Goal: Task Accomplishment & Management: Use online tool/utility

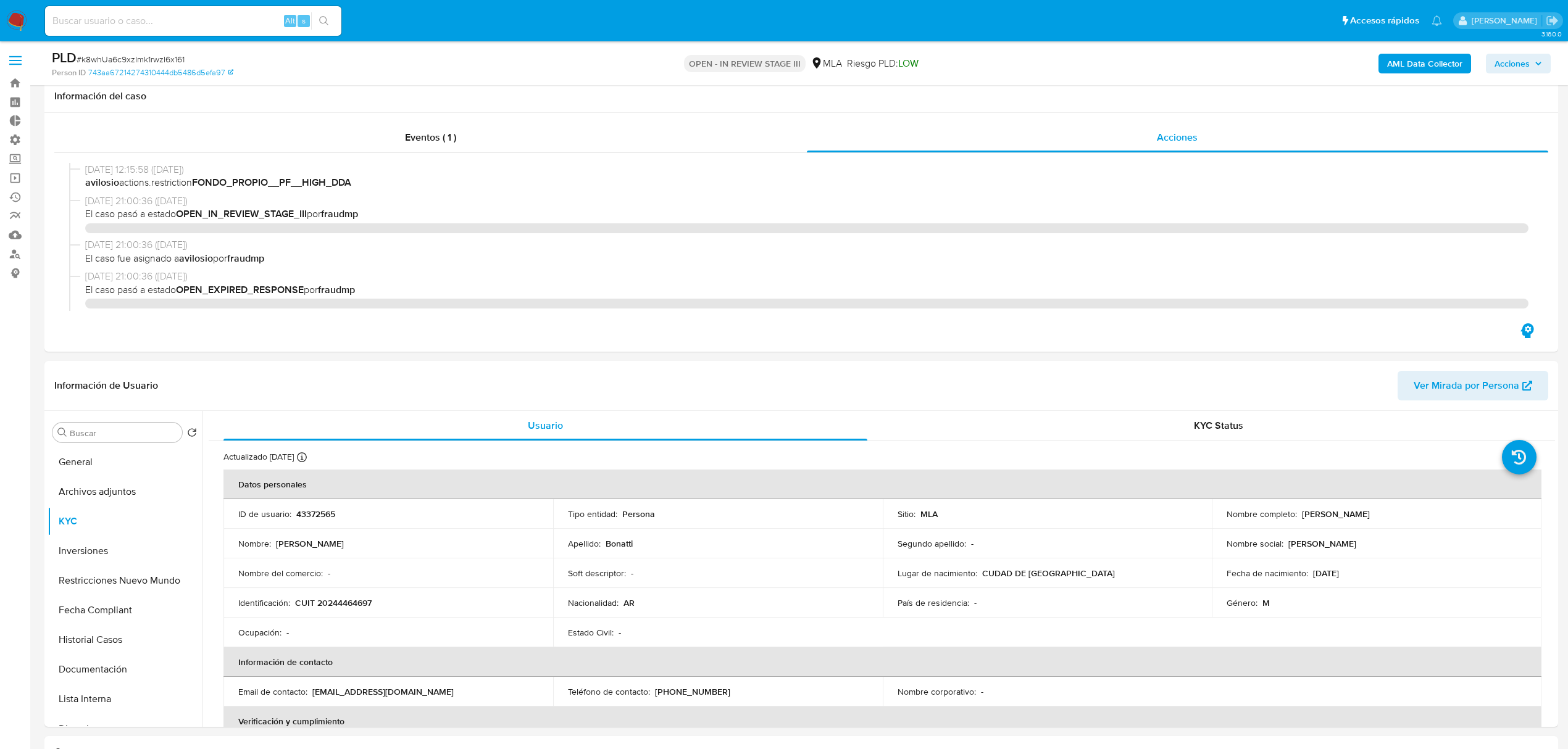
select select "10"
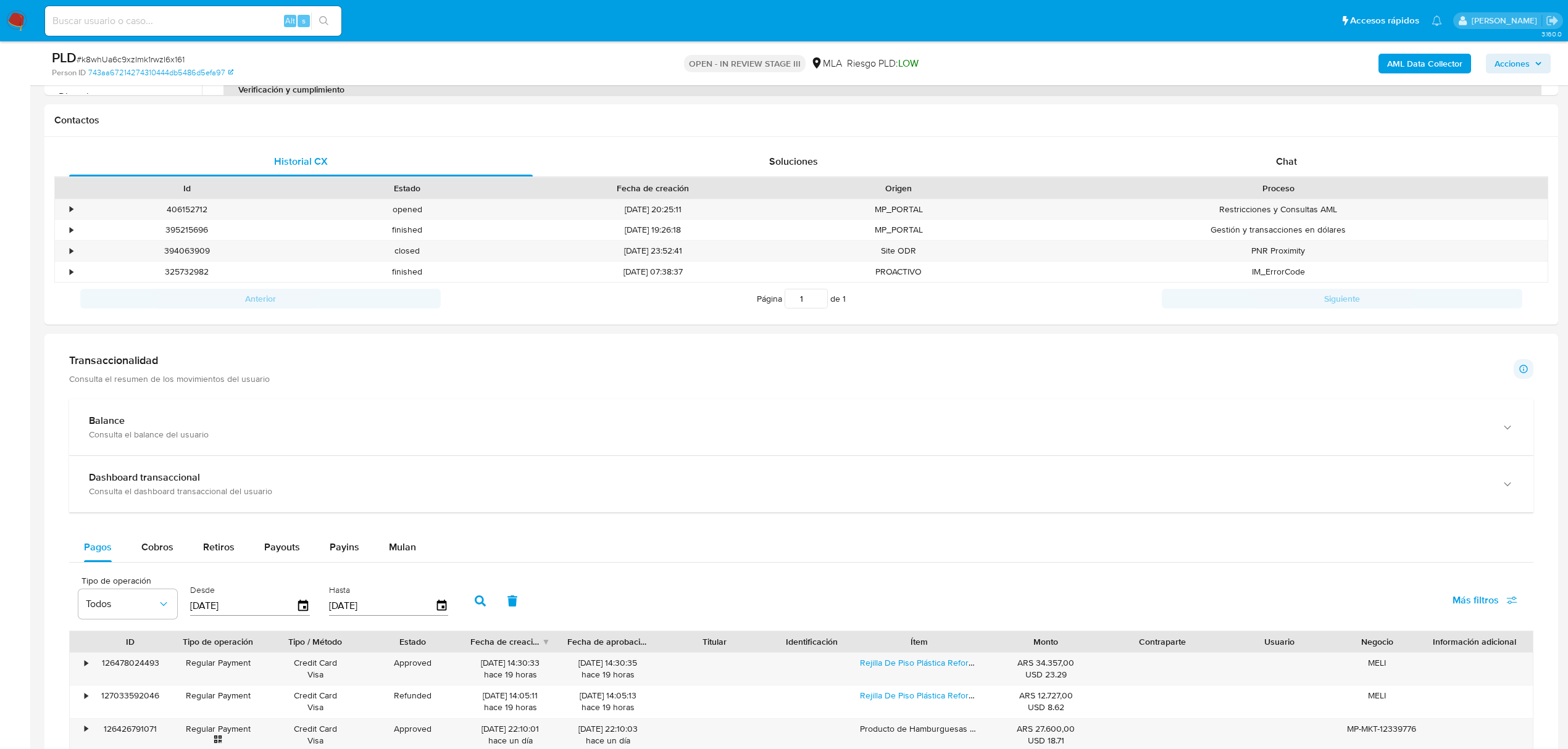
scroll to position [639, 0]
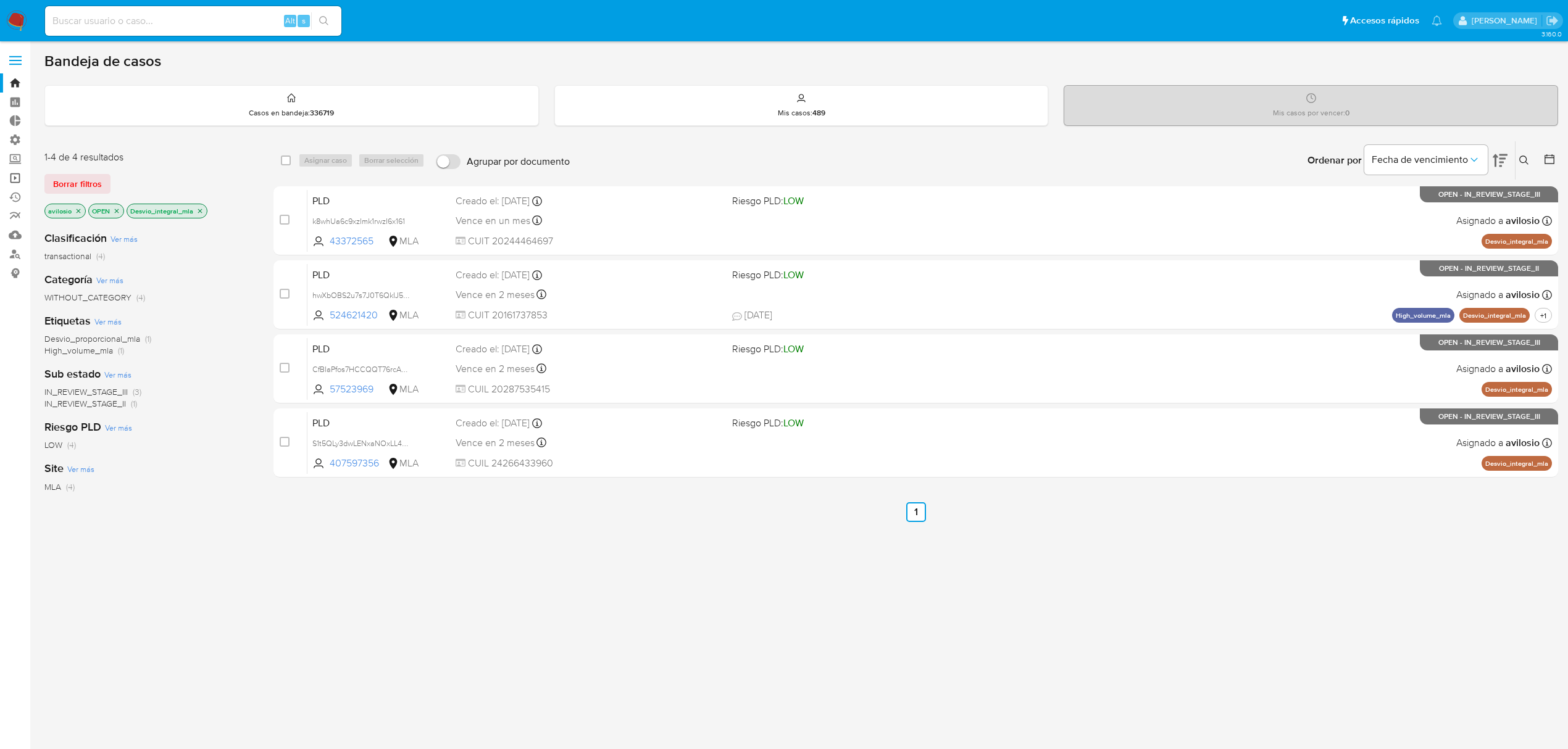
click at [16, 172] on link "Operaciones masivas" at bounding box center [74, 177] width 147 height 19
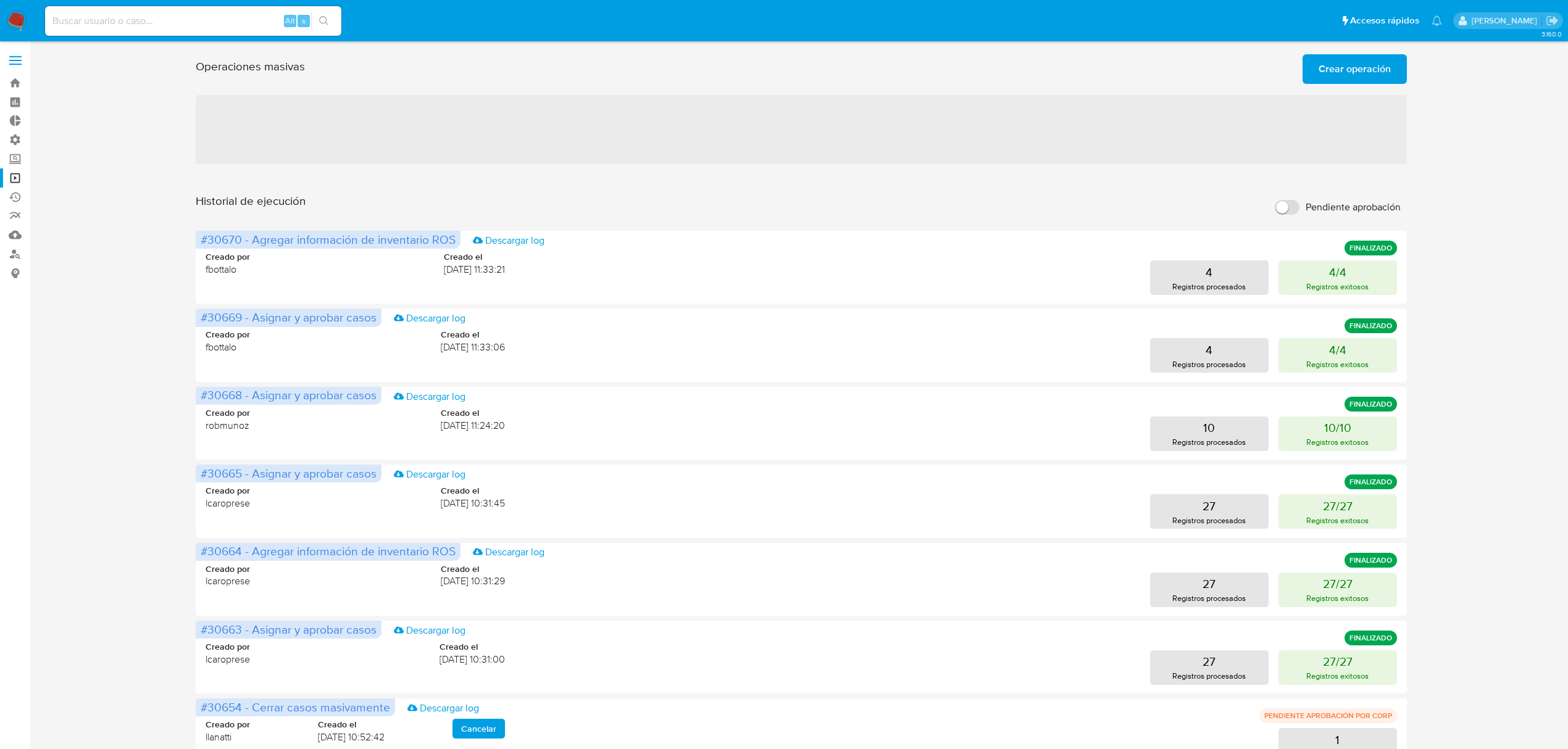
click at [1382, 72] on span "Crear operación" at bounding box center [1355, 69] width 72 height 27
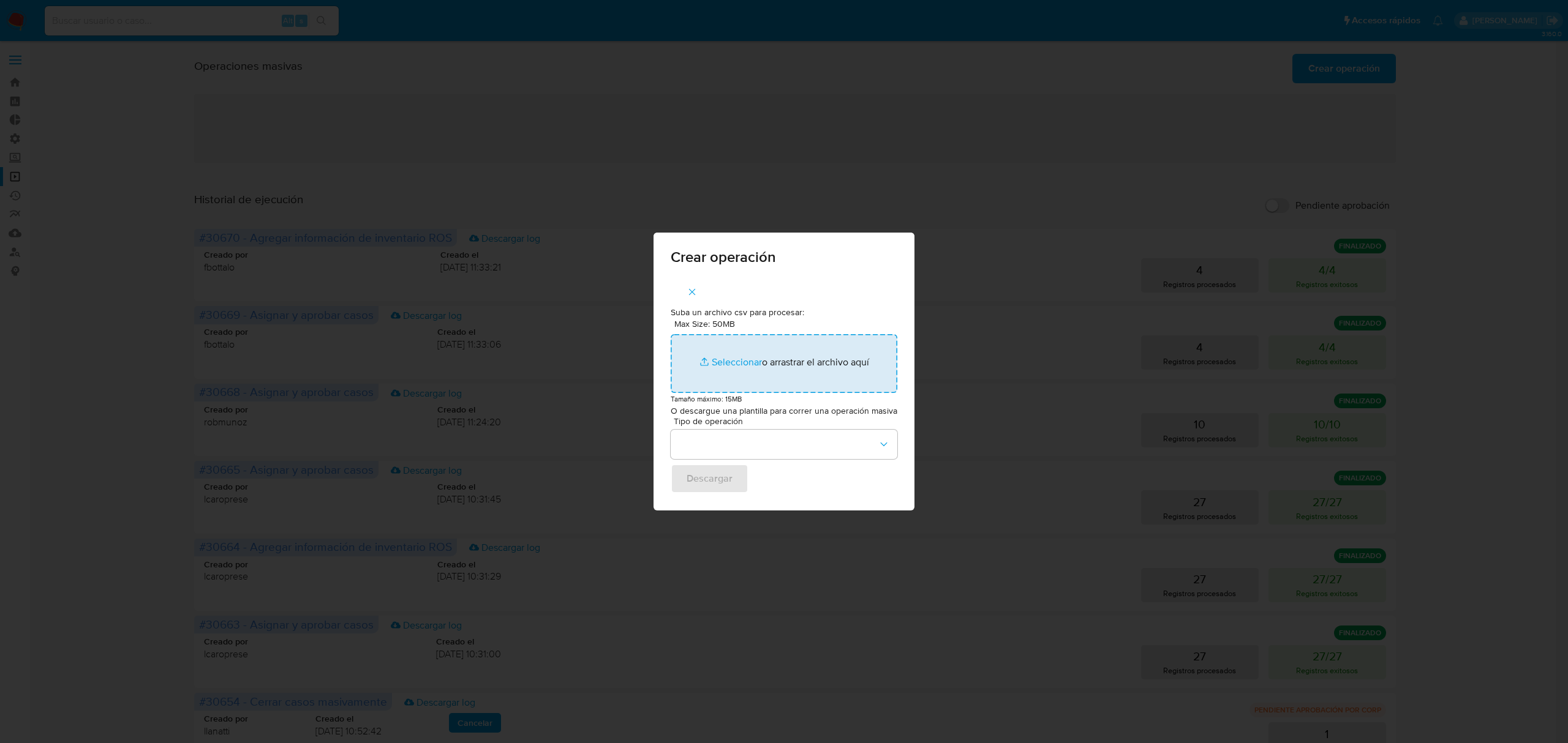
click at [743, 360] on input "Max Size: 50MB Seleccionar archivos" at bounding box center [783, 363] width 226 height 58
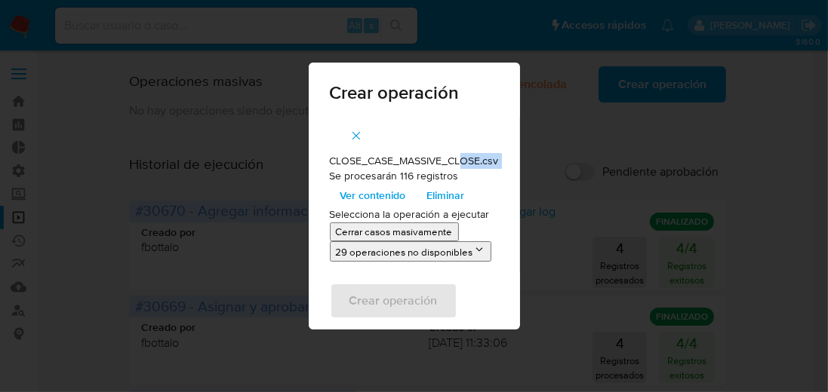
drag, startPoint x: 326, startPoint y: 175, endPoint x: 465, endPoint y: 169, distance: 139.0
click at [465, 169] on div "CLOSE_CASE_MASSIVE_CLOSE.csv Se procesarán 116 registros Ver contenido Eliminar…" at bounding box center [414, 195] width 211 height 155
drag, startPoint x: 459, startPoint y: 174, endPoint x: 318, endPoint y: 179, distance: 140.5
click at [318, 179] on div "CLOSE_CASE_MASSIVE_CLOSE.csv Se procesarán 116 registros Ver contenido Eliminar…" at bounding box center [414, 195] width 211 height 155
click at [375, 193] on span "Ver contenido" at bounding box center [373, 195] width 66 height 21
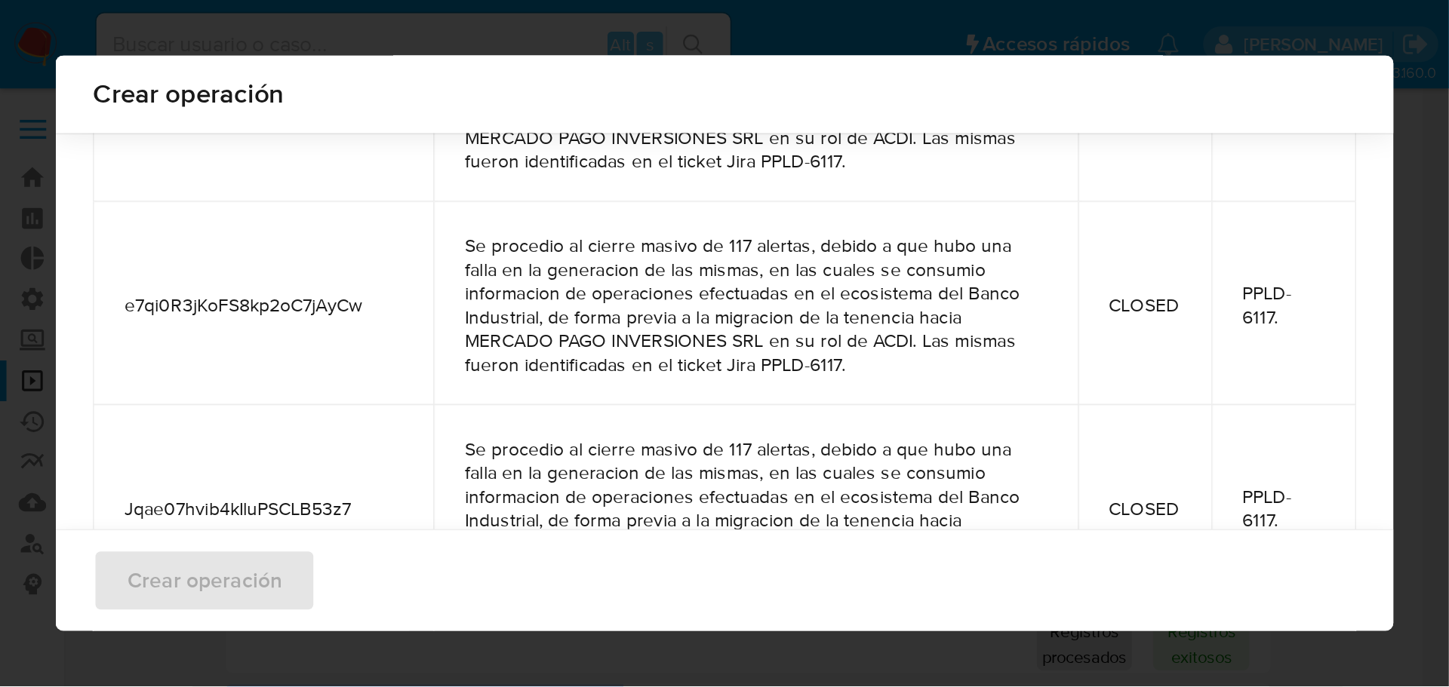
scroll to position [4000, 0]
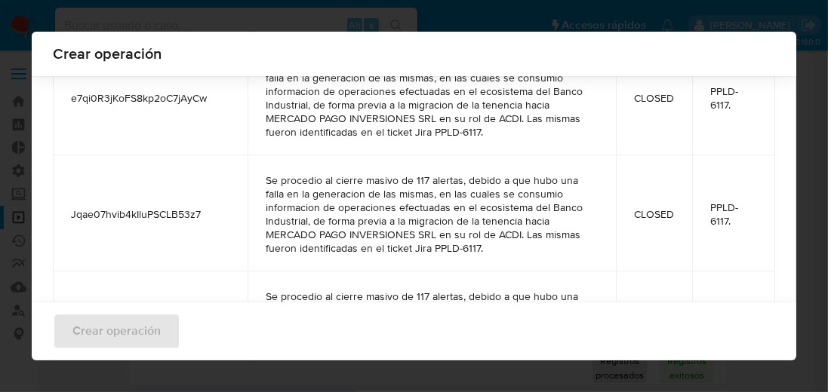
click at [438, 21] on div "Crear operación CLOSE_CASE_MASSIVE_CLOSE.csv Se procesarán 116 registros Oculta…" at bounding box center [414, 196] width 828 height 392
drag, startPoint x: 726, startPoint y: 89, endPoint x: 701, endPoint y: 12, distance: 80.9
click at [714, 69] on div "Crear operación CLOSE_CASE_MASSIVE_CLOSE.csv Se procesarán 116 registros Oculta…" at bounding box center [414, 196] width 764 height 329
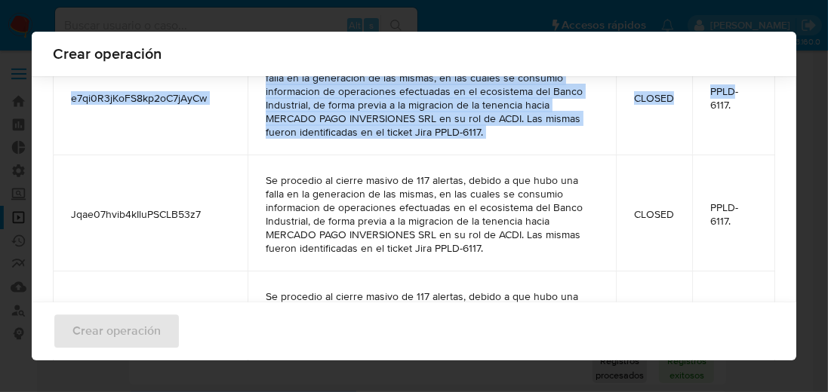
click at [670, 11] on div "Crear operación CLOSE_CASE_MASSIVE_CLOSE.csv Se procesarán 116 registros Oculta…" at bounding box center [414, 196] width 828 height 392
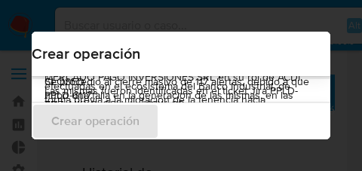
click at [337, 45] on div "Crear operación CLOSE_CASE_MASSIVE_CLOSE.csv Se procesarán 116 registros Oculta…" at bounding box center [181, 85] width 362 height 171
click at [324, 26] on div "Crear operación CLOSE_CASE_MASSIVE_CLOSE.csv Se procesarán 116 registros Oculta…" at bounding box center [181, 85] width 362 height 171
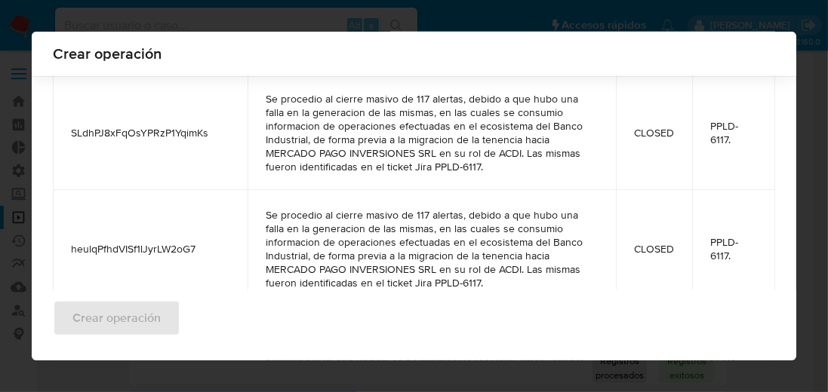
scroll to position [13457, 0]
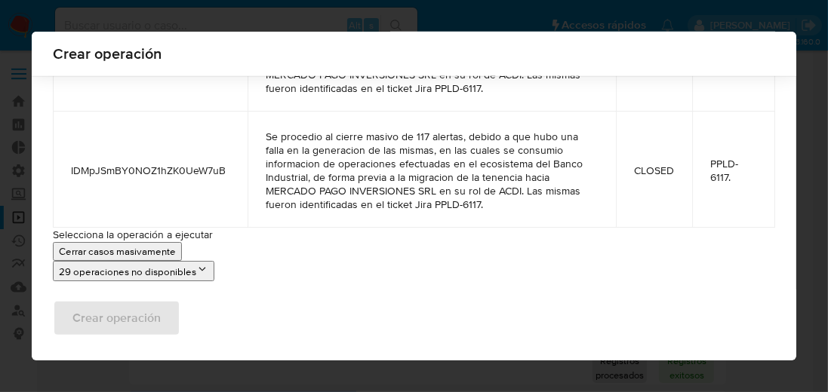
click at [121, 251] on p "Cerrar casos masivamente" at bounding box center [117, 252] width 117 height 14
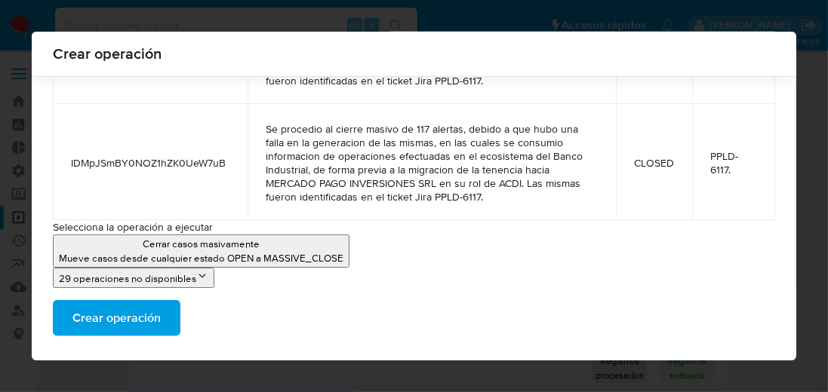
scroll to position [13471, 0]
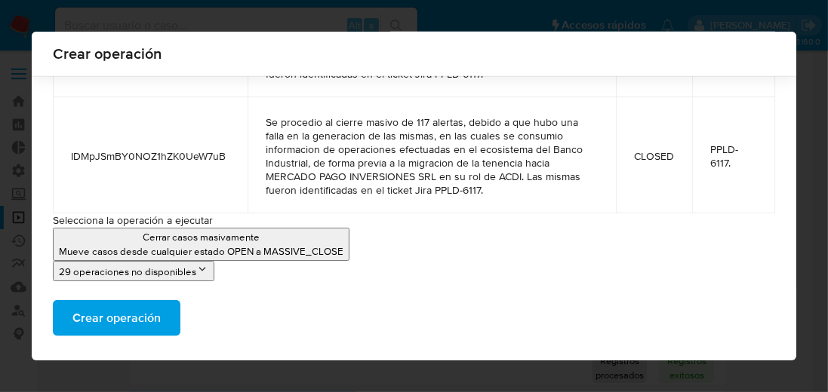
click at [131, 318] on span "Crear operación" at bounding box center [116, 318] width 88 height 33
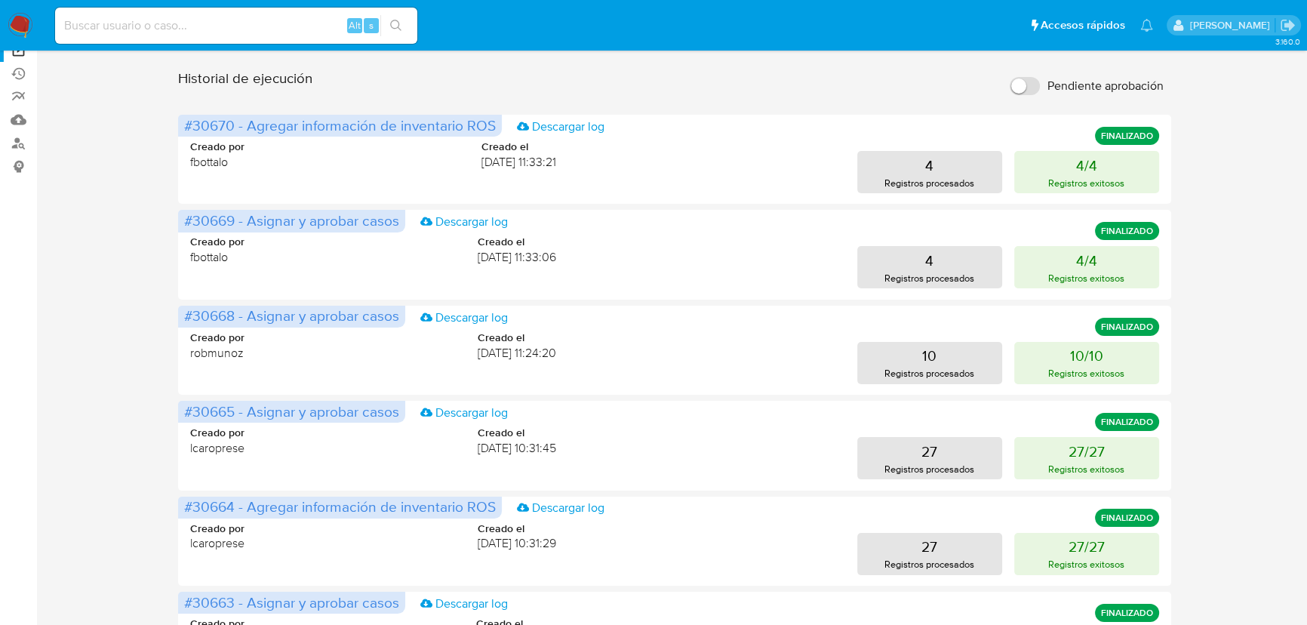
scroll to position [205, 0]
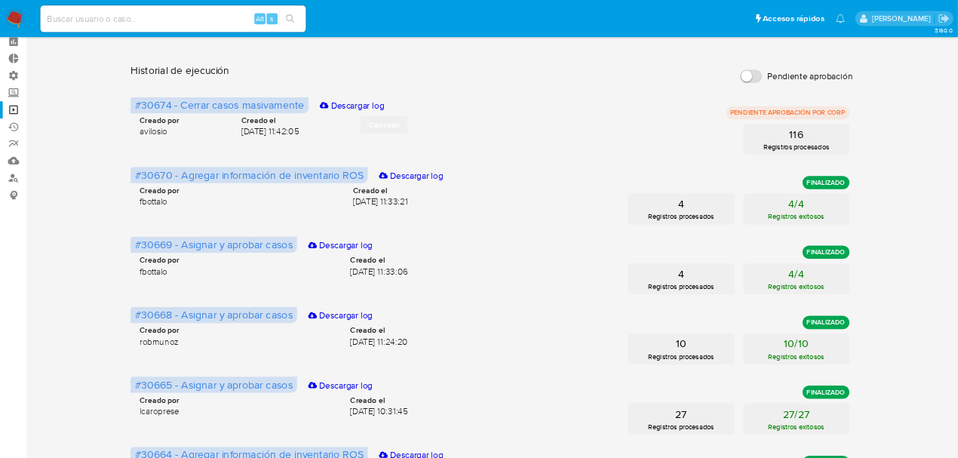
scroll to position [69, 0]
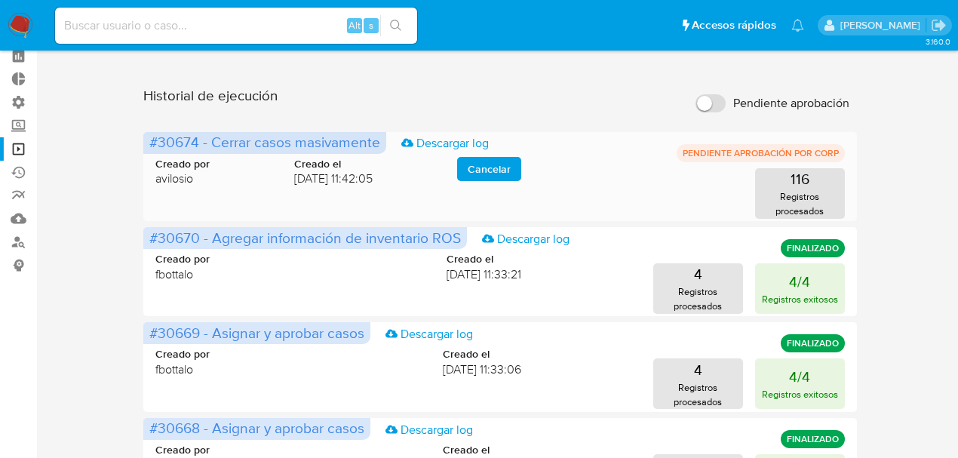
click at [770, 157] on p "PENDIENTE APROBACIÓN POR CORP" at bounding box center [761, 153] width 168 height 18
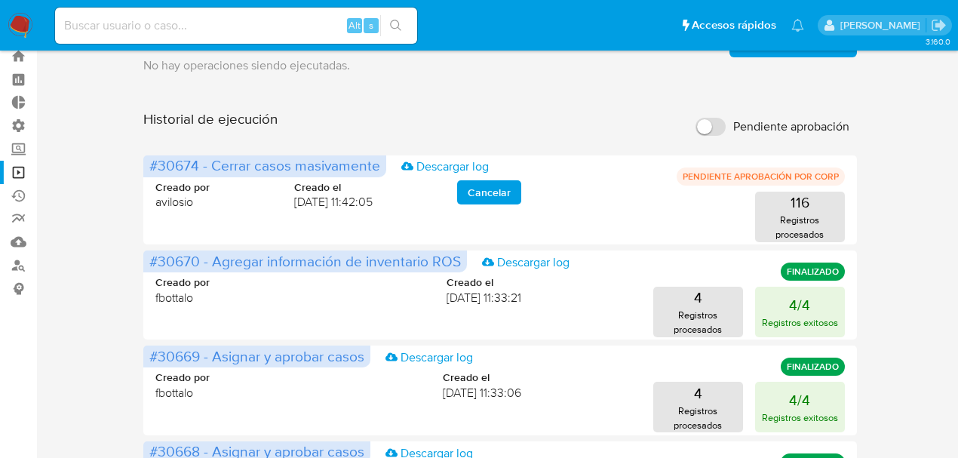
scroll to position [0, 0]
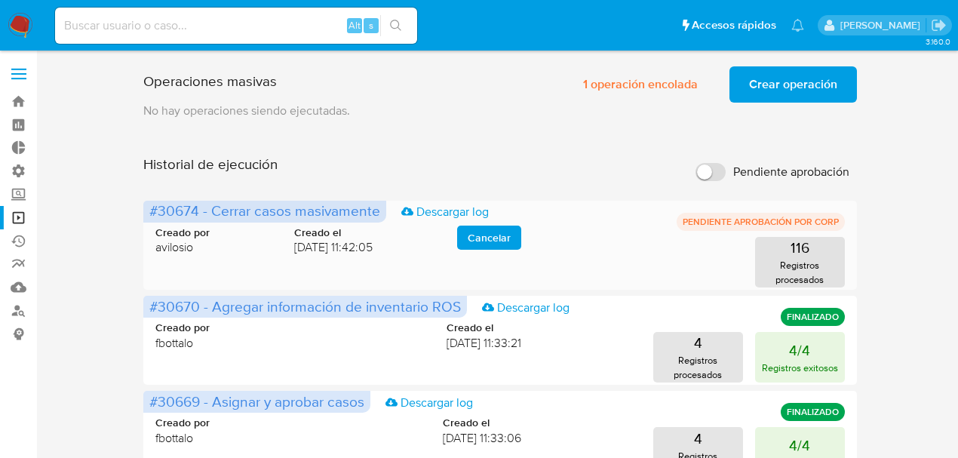
click at [812, 221] on p "PENDIENTE APROBACIÓN POR CORP" at bounding box center [761, 222] width 168 height 18
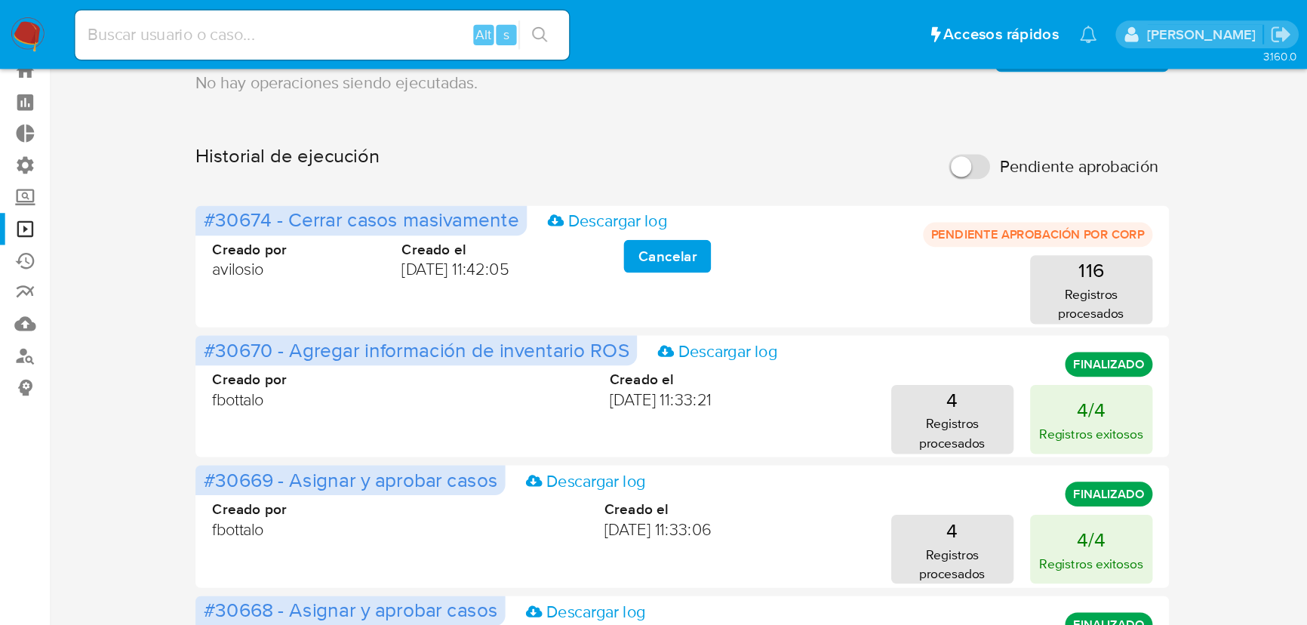
scroll to position [50, 0]
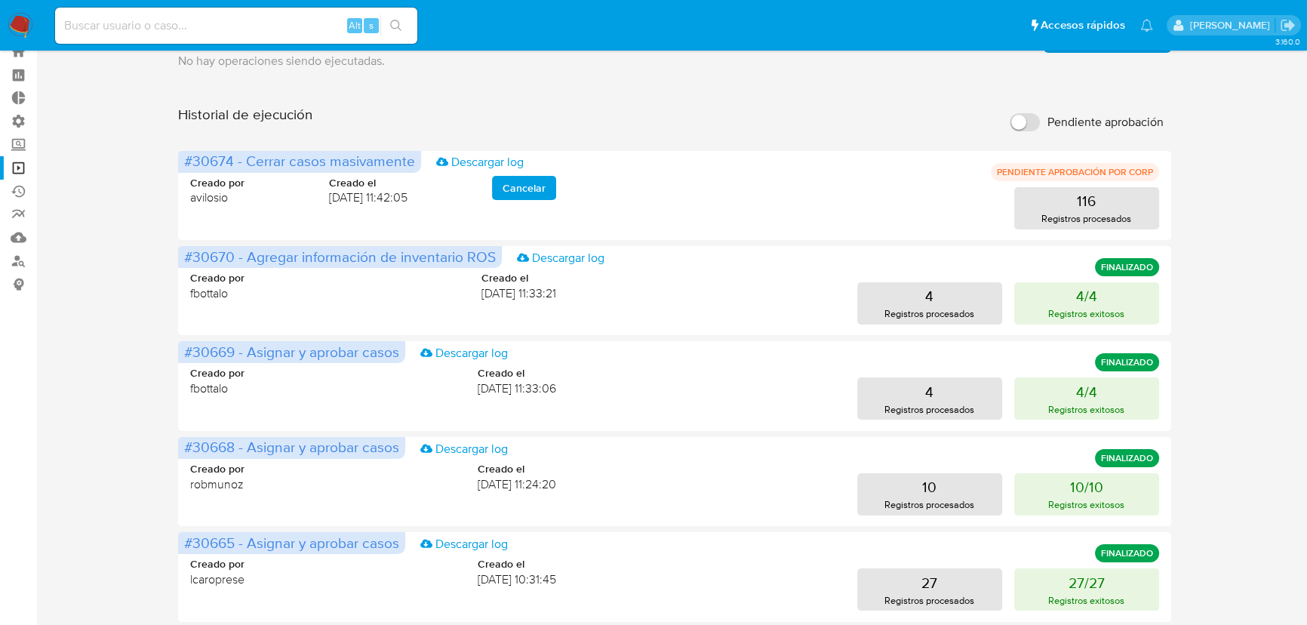
click at [145, 25] on input at bounding box center [236, 26] width 362 height 20
paste input "1035117601"
type input "1035117601"
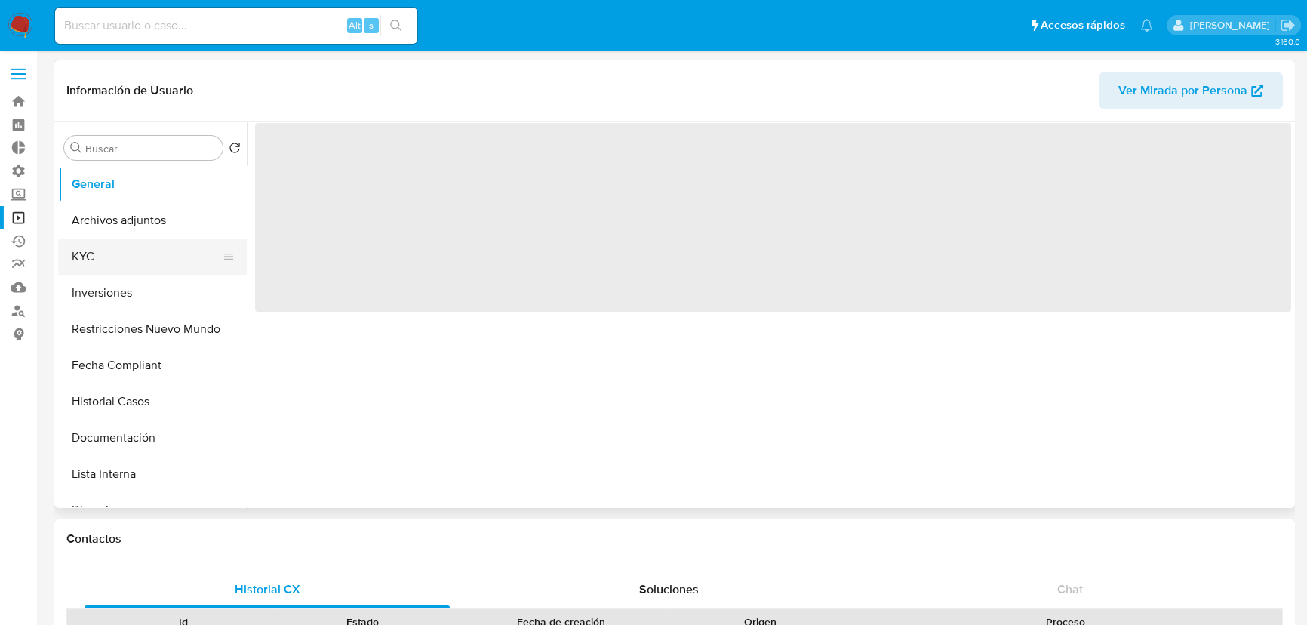
click at [112, 265] on button "KYC" at bounding box center [146, 256] width 177 height 36
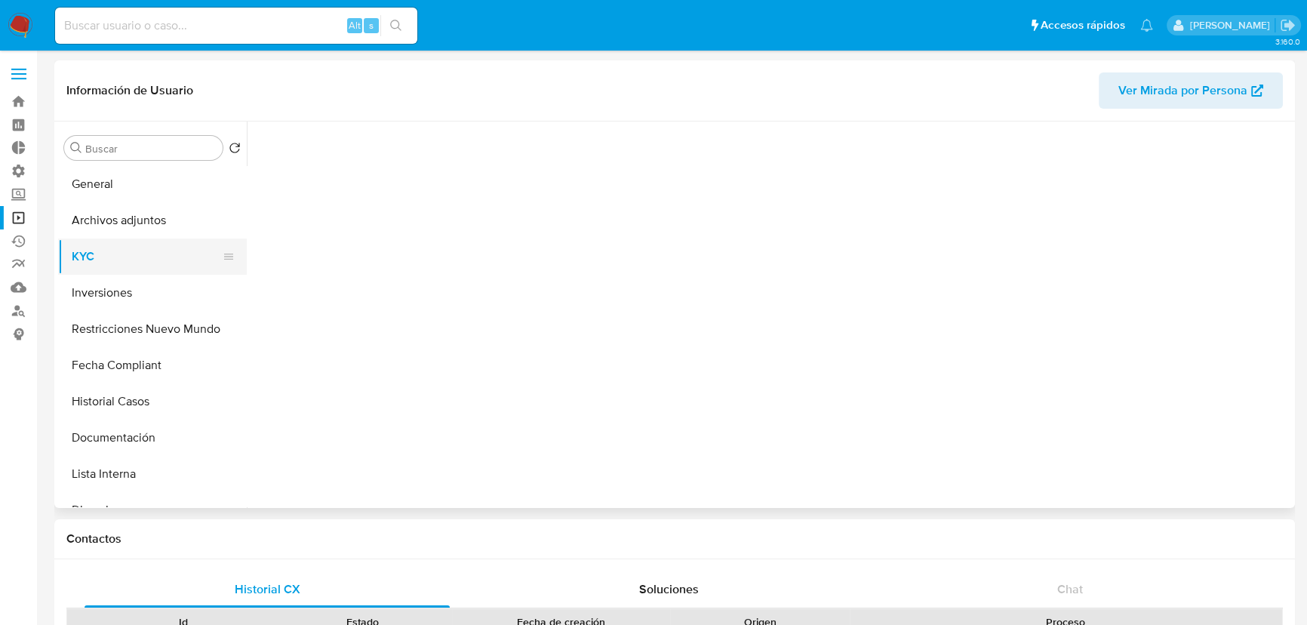
select select "10"
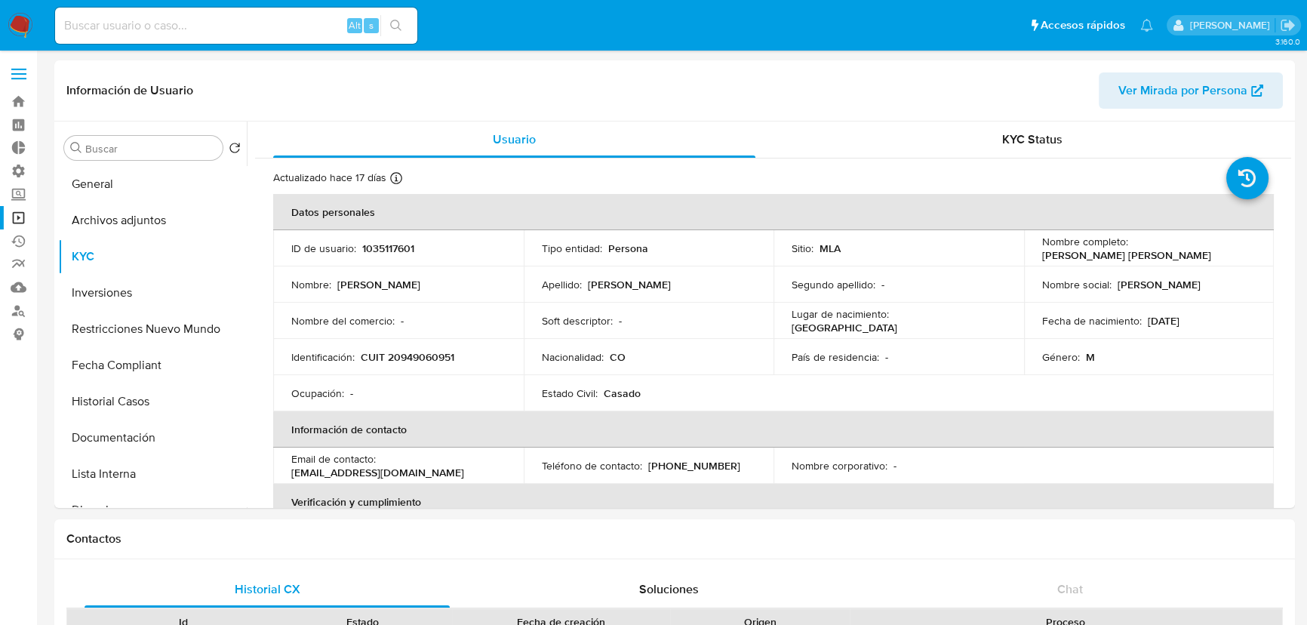
click at [20, 20] on img at bounding box center [21, 26] width 26 height 26
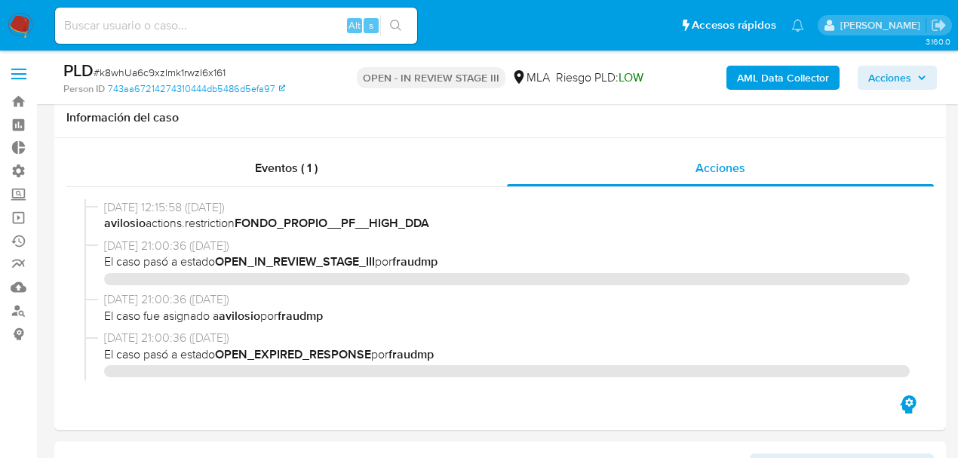
select select "10"
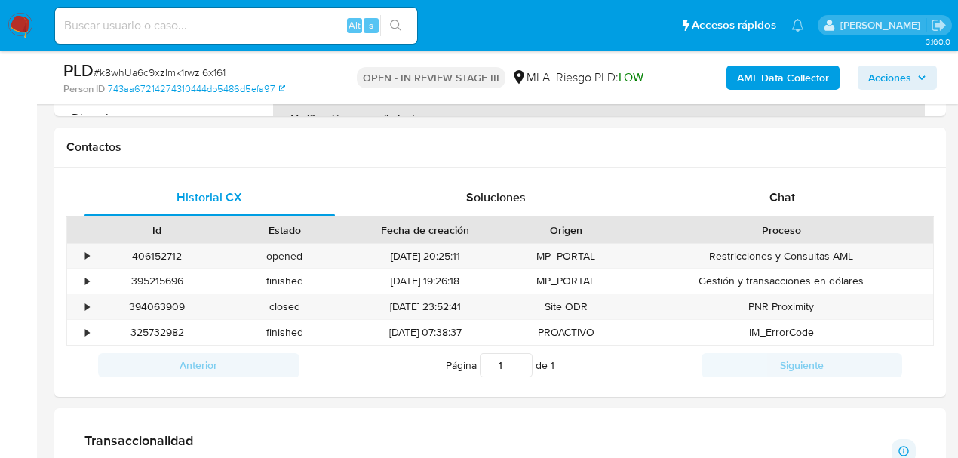
scroll to position [782, 0]
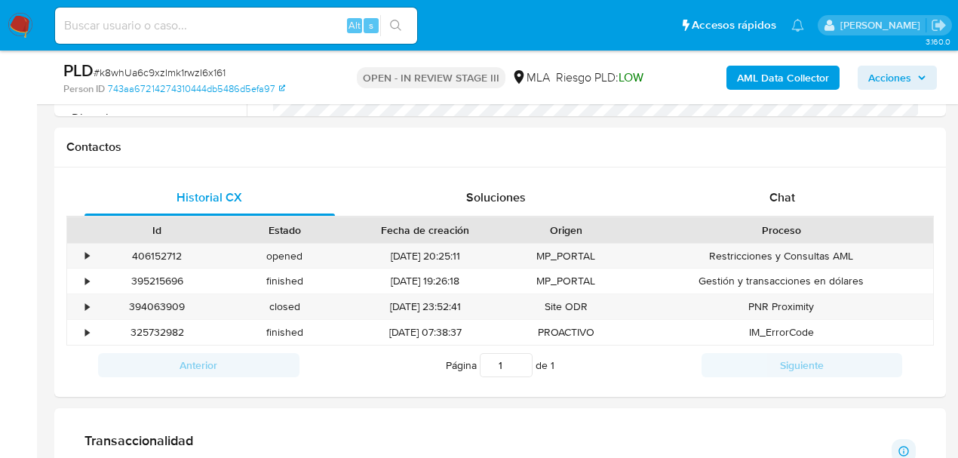
click at [23, 26] on img at bounding box center [21, 26] width 26 height 26
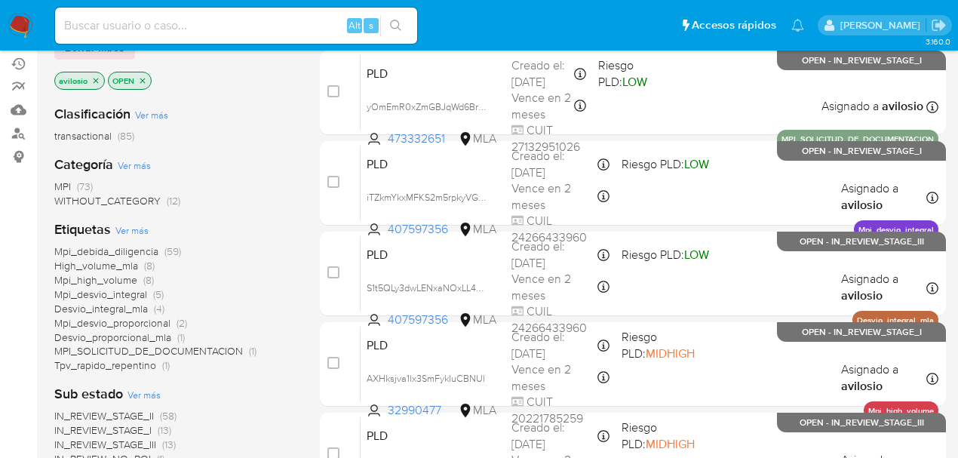
scroll to position [201, 0]
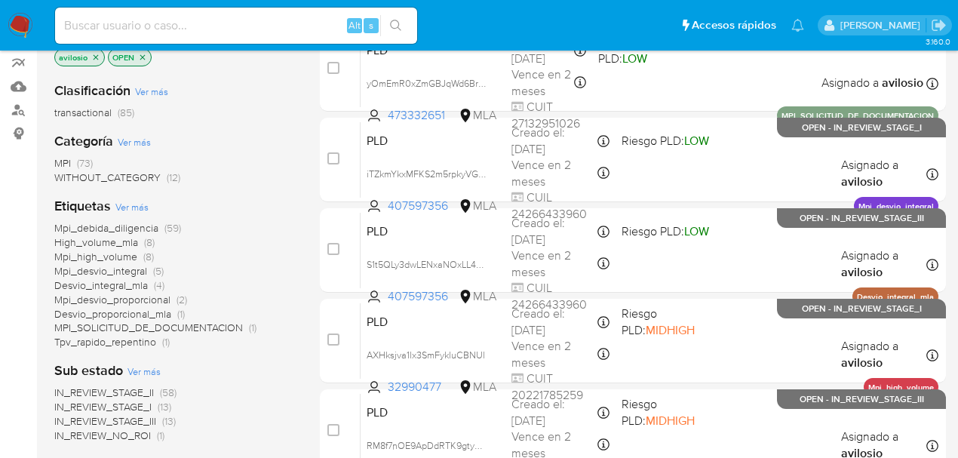
click at [133, 340] on span "Tpv_rapido_repentino" at bounding box center [105, 341] width 102 height 15
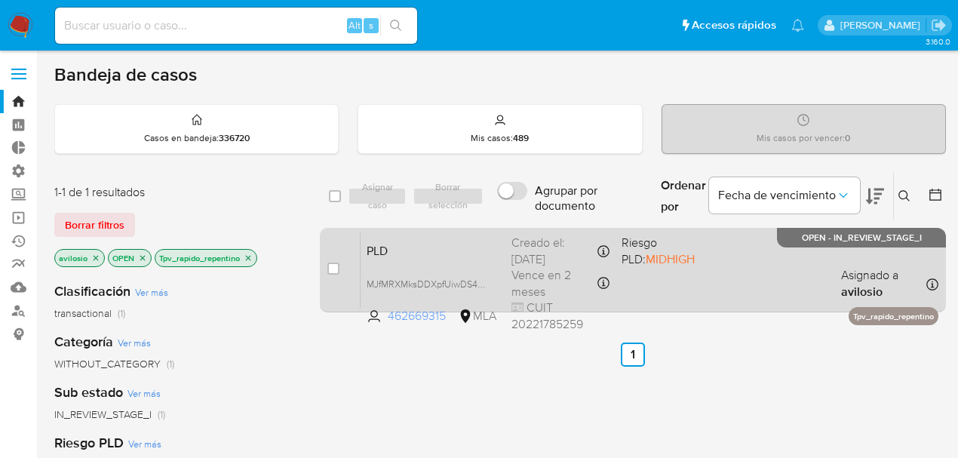
click at [417, 321] on span "462669315" at bounding box center [422, 316] width 68 height 17
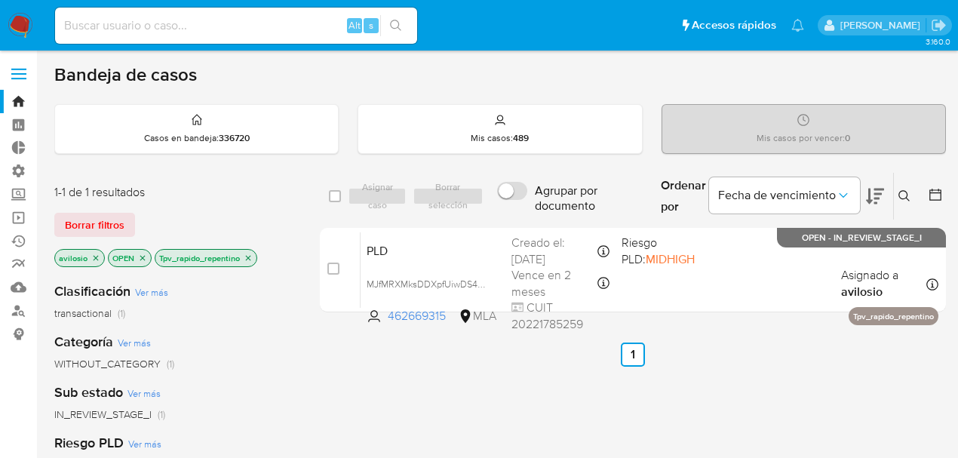
click at [251, 254] on icon "close-filter" at bounding box center [248, 258] width 9 height 9
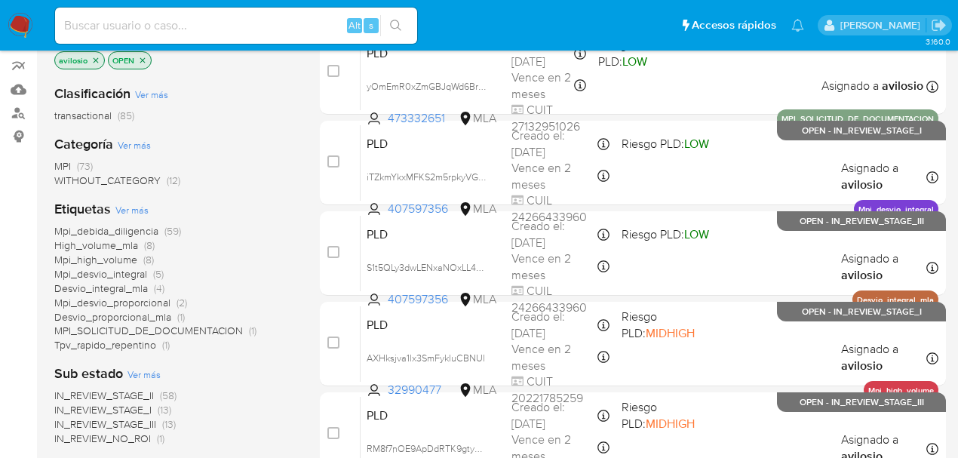
scroll to position [201, 0]
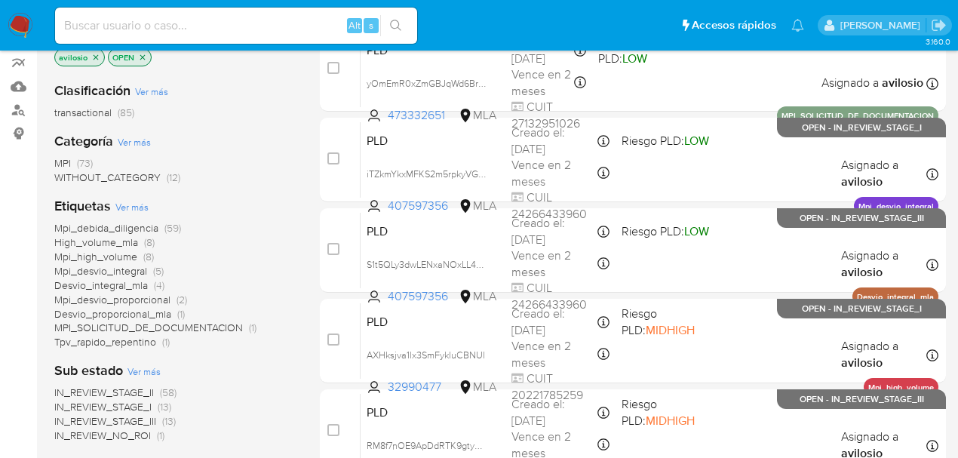
click at [115, 345] on span "Tpv_rapido_repentino" at bounding box center [105, 341] width 102 height 15
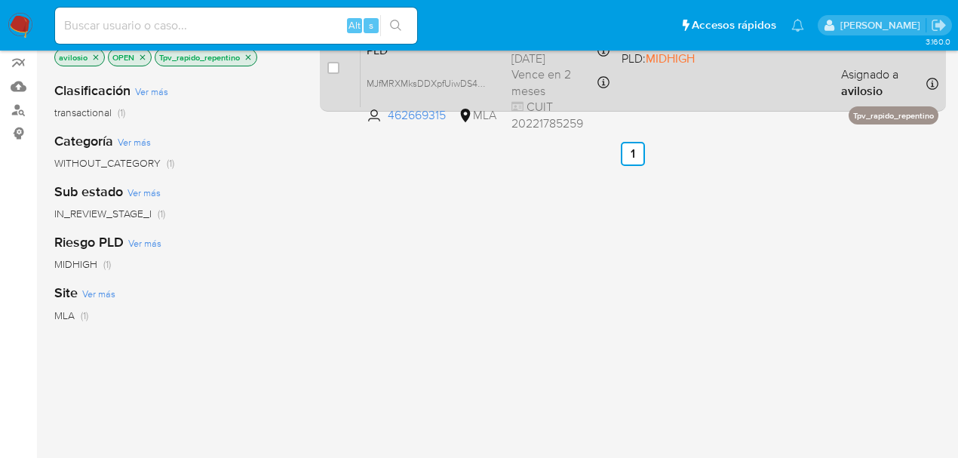
click at [408, 91] on div "PLD MJfMRXMksDDXpfUiwDS4xXT4 462669315 MLA Riesgo PLD: MIDHIGH Creado el: 12/09…" at bounding box center [650, 69] width 578 height 76
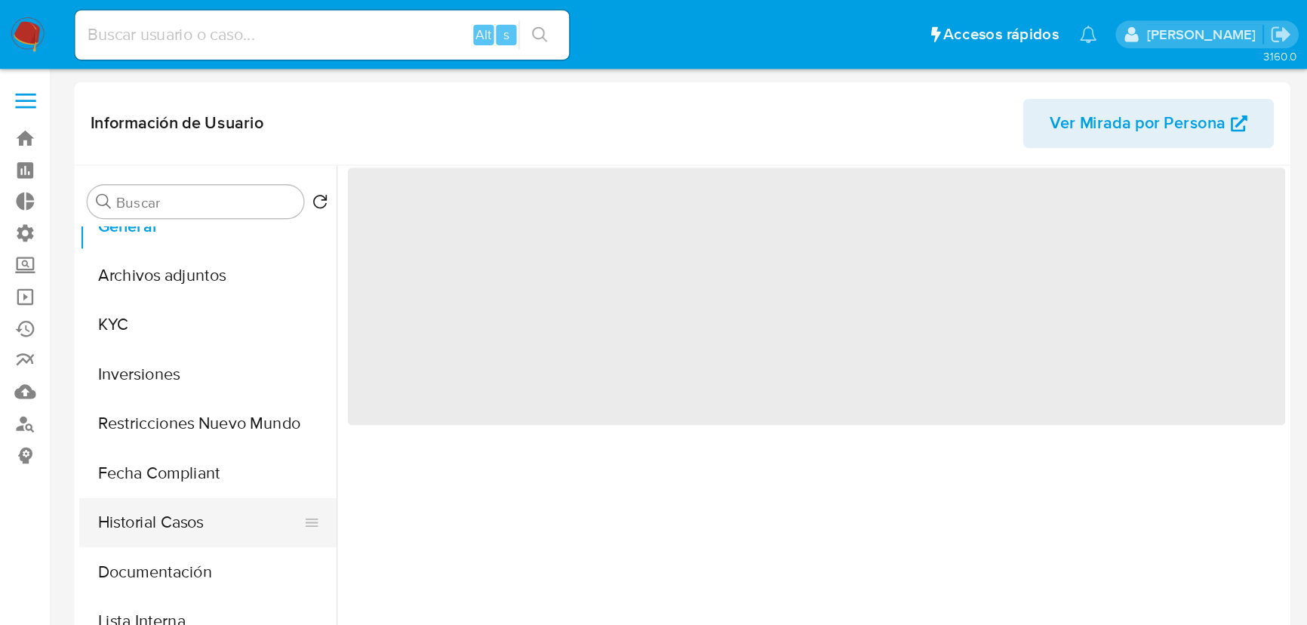
scroll to position [50, 0]
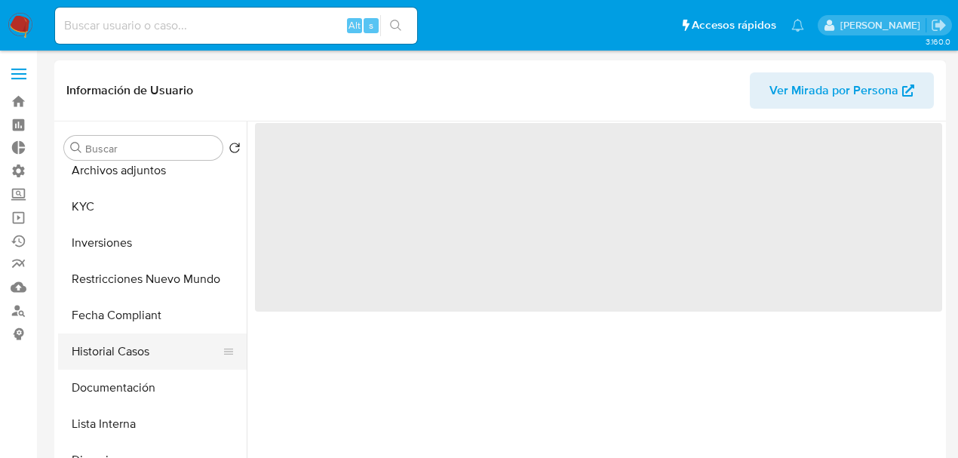
click at [137, 355] on button "Historial Casos" at bounding box center [146, 352] width 177 height 36
select select "10"
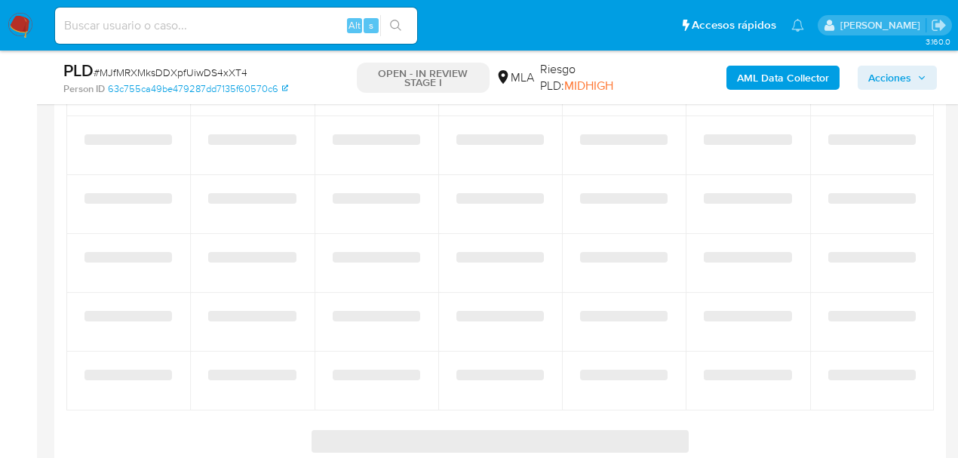
select select "10"
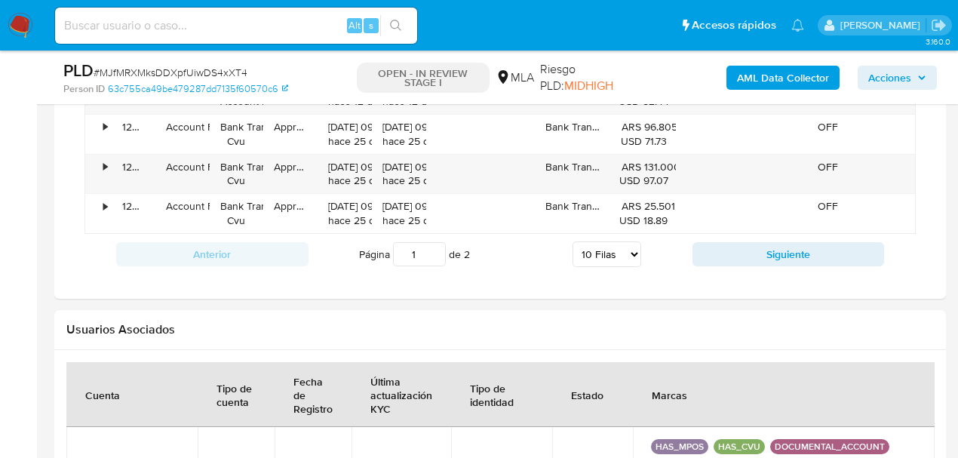
scroll to position [1811, 0]
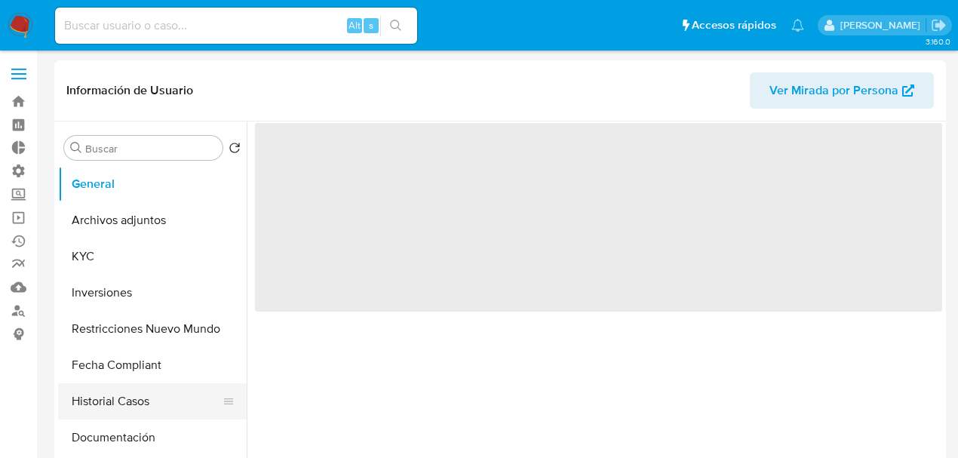
click at [133, 406] on button "Historial Casos" at bounding box center [146, 401] width 177 height 36
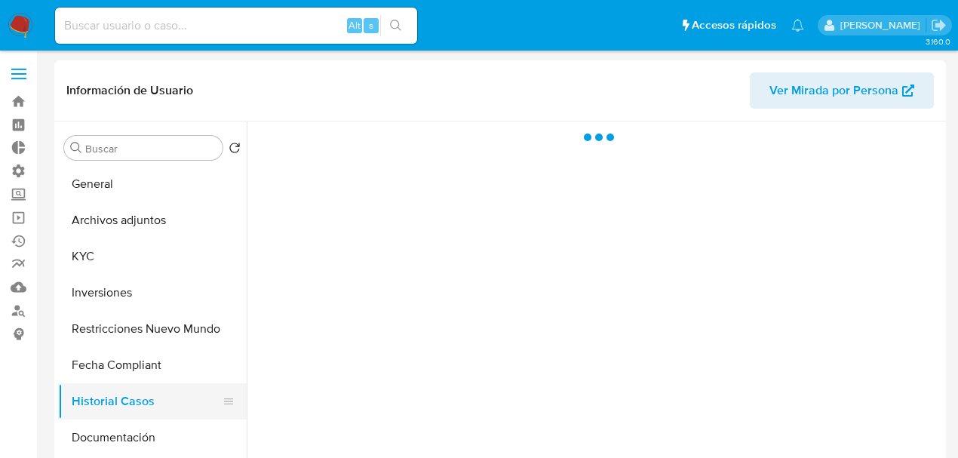
select select "10"
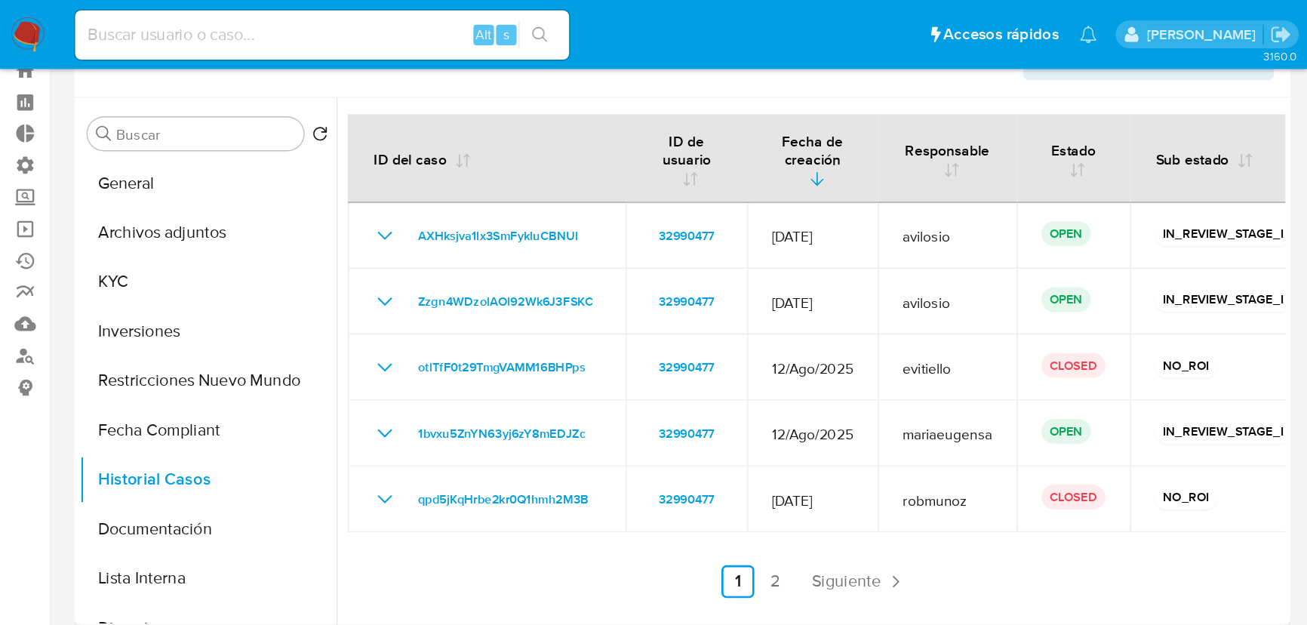
scroll to position [50, 0]
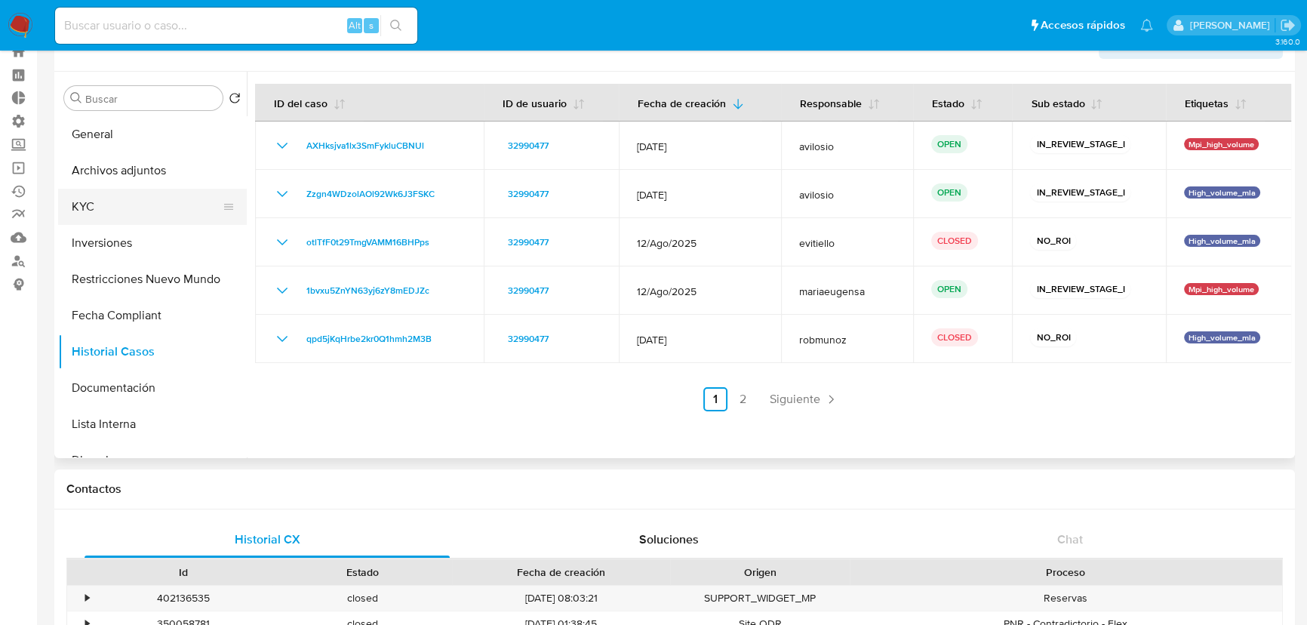
click at [90, 211] on button "KYC" at bounding box center [146, 207] width 177 height 36
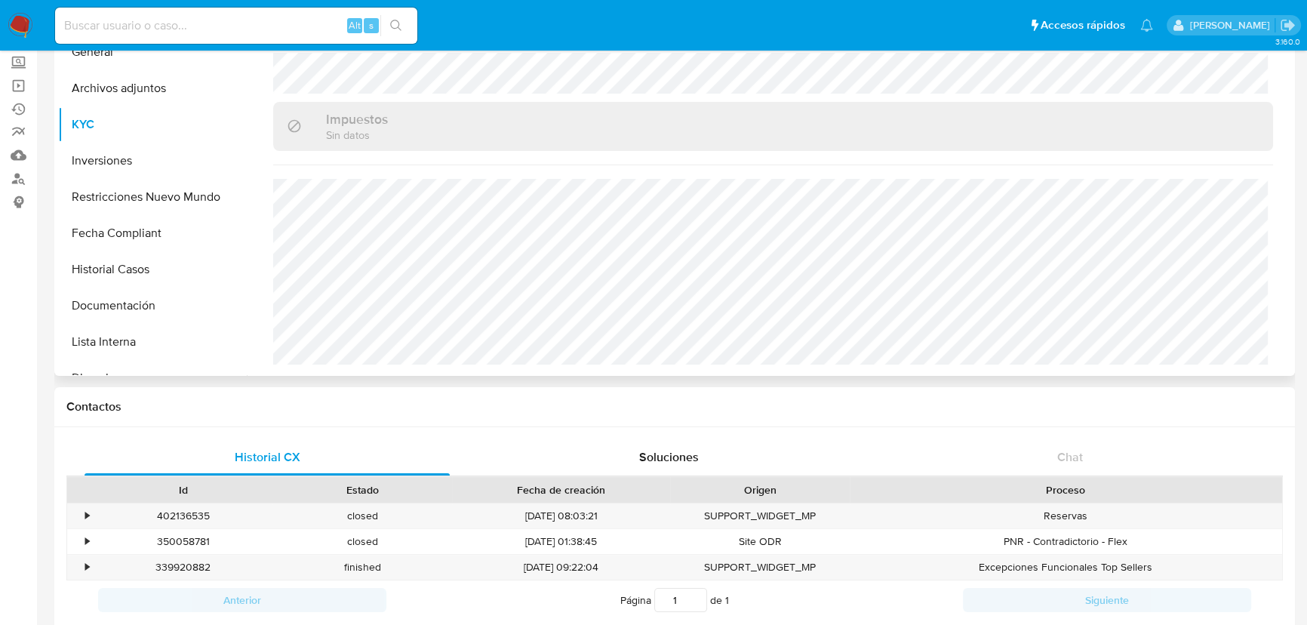
scroll to position [0, 0]
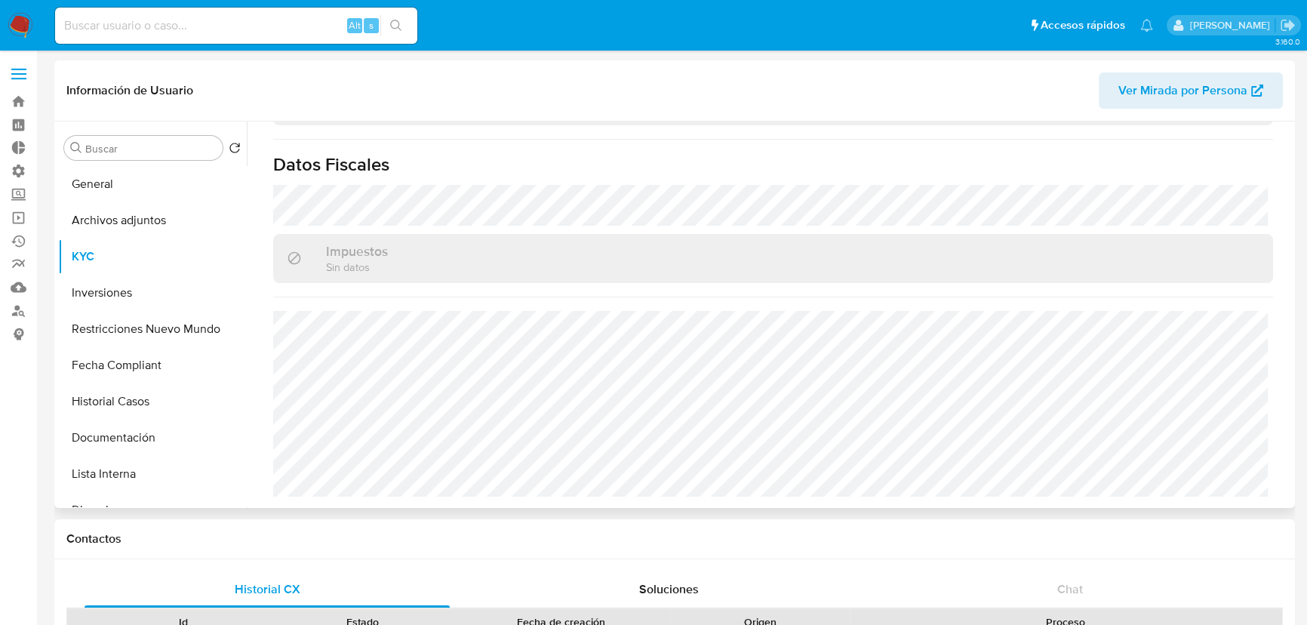
drag, startPoint x: 94, startPoint y: 184, endPoint x: 244, endPoint y: 186, distance: 149.4
click at [95, 184] on button "General" at bounding box center [152, 184] width 189 height 36
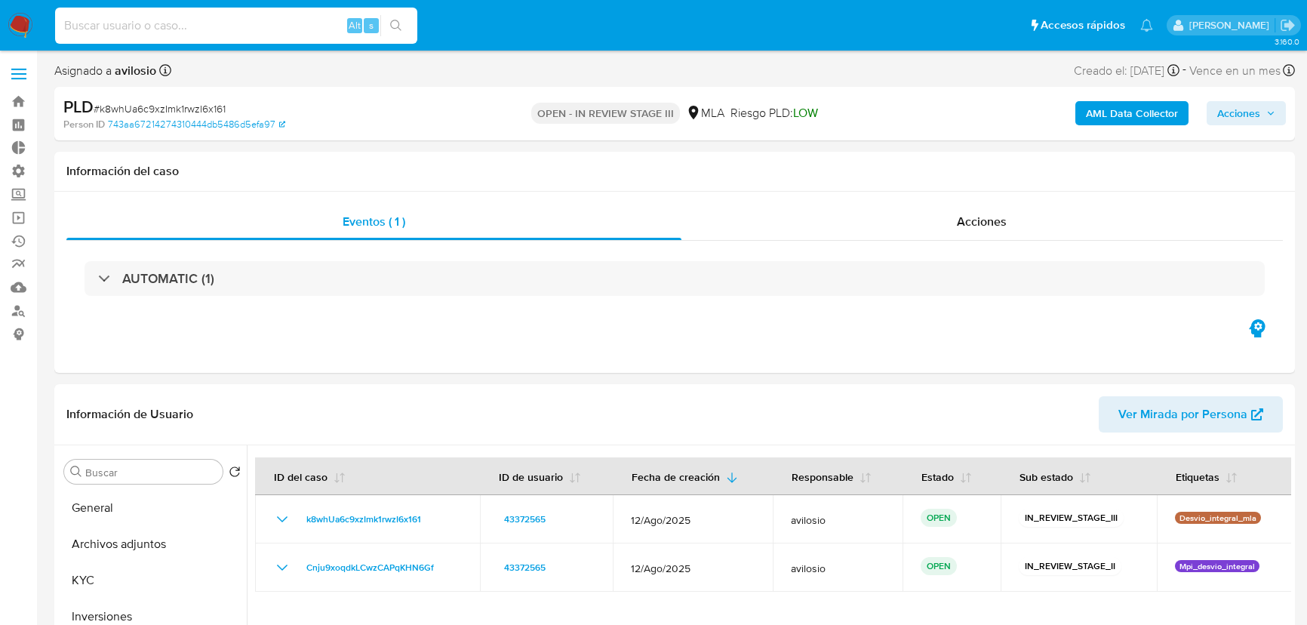
select select "10"
type input "1003621161"
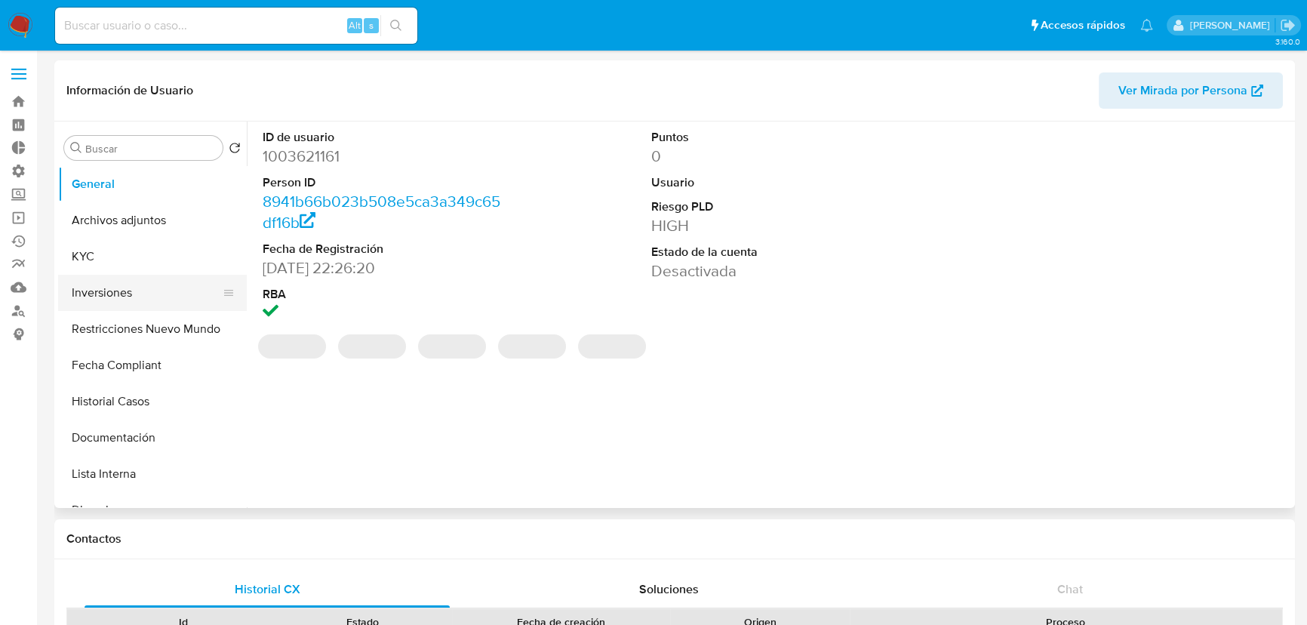
select select "10"
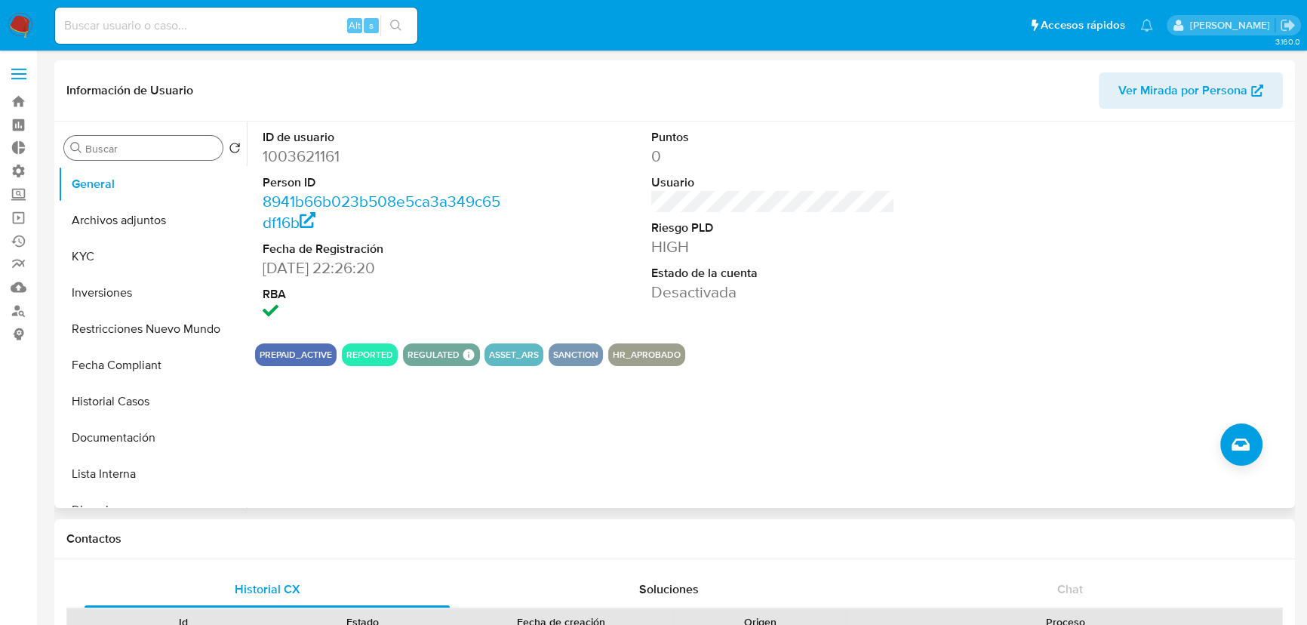
click at [135, 149] on input "Buscar" at bounding box center [150, 149] width 131 height 14
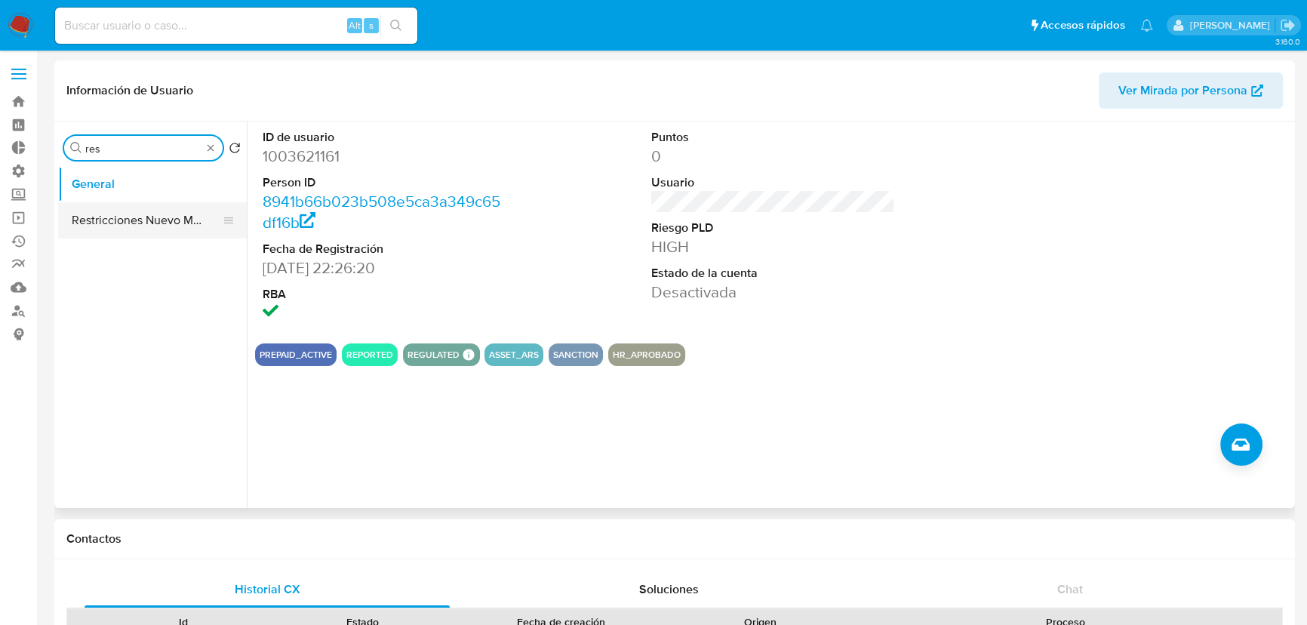
type input "res"
click at [136, 236] on button "Restricciones Nuevo Mundo" at bounding box center [146, 220] width 177 height 36
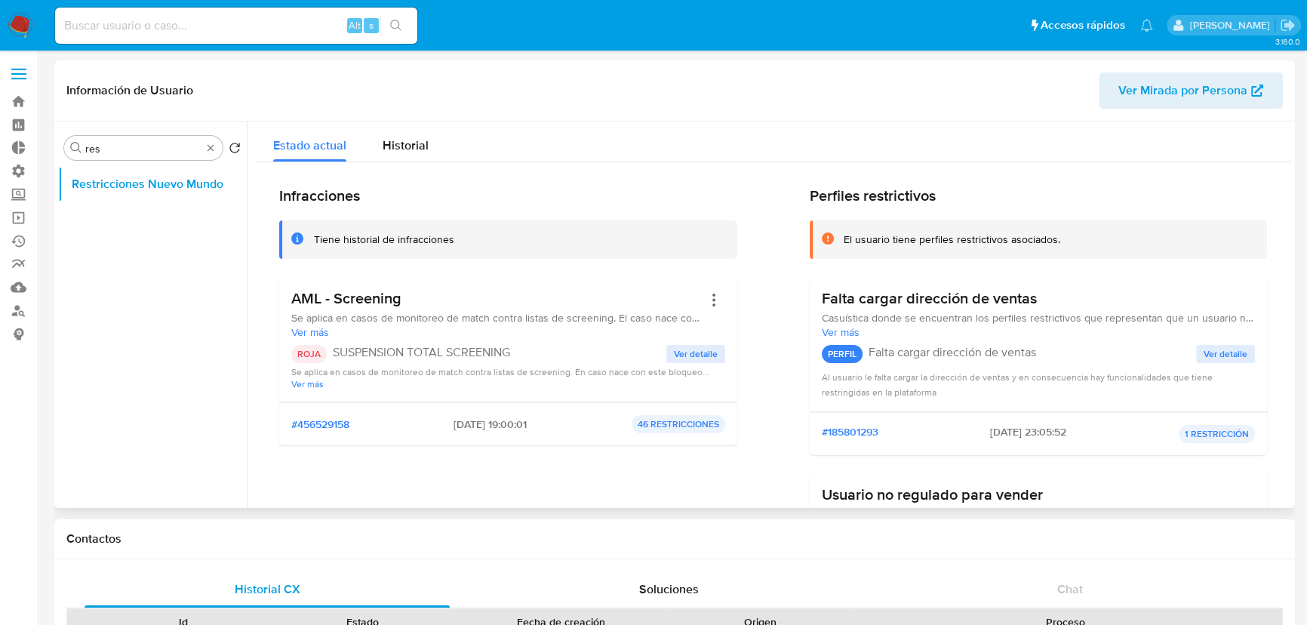
drag, startPoint x: 528, startPoint y: 355, endPoint x: 362, endPoint y: 361, distance: 166.2
click at [337, 361] on div "ROJA SUSPENSION TOTAL SCREENING" at bounding box center [478, 354] width 375 height 18
click at [536, 356] on p "SUSPENSION TOTAL SCREENING" at bounding box center [500, 352] width 334 height 15
click at [534, 354] on p "SUSPENSION TOTAL SCREENING" at bounding box center [500, 352] width 334 height 15
drag, startPoint x: 525, startPoint y: 348, endPoint x: 331, endPoint y: 339, distance: 194.2
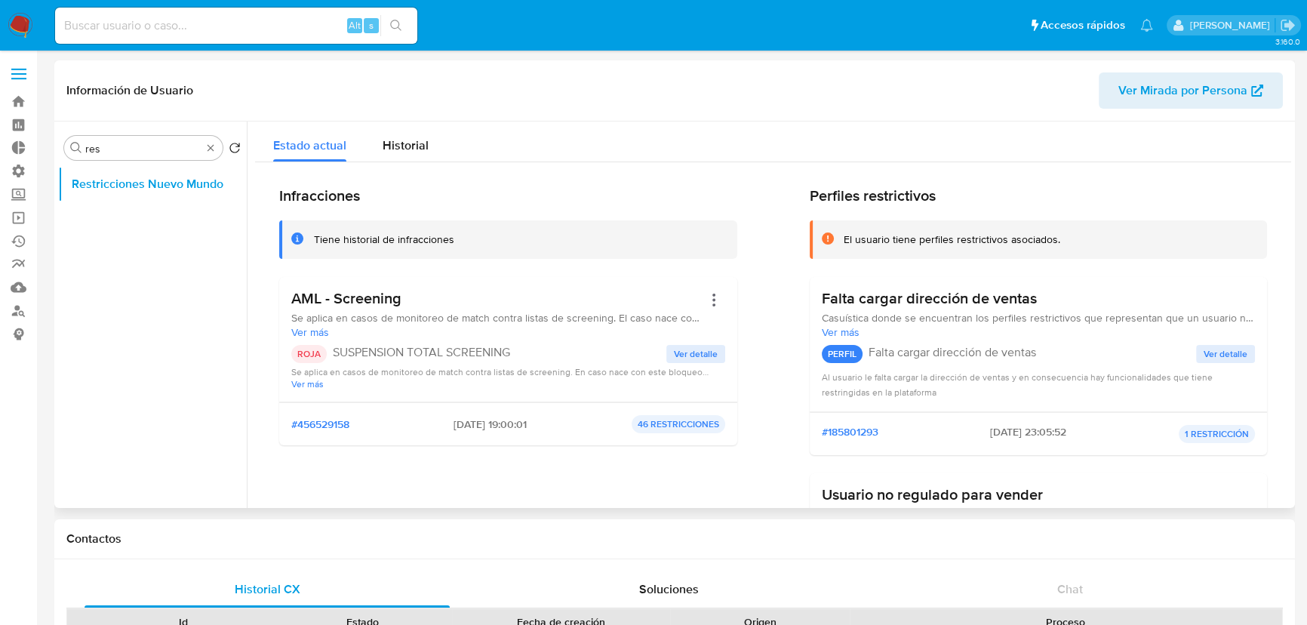
click at [331, 339] on div "AML - Screening Se aplica en casos de monitoreo de match contra listas de scree…" at bounding box center [508, 339] width 434 height 100
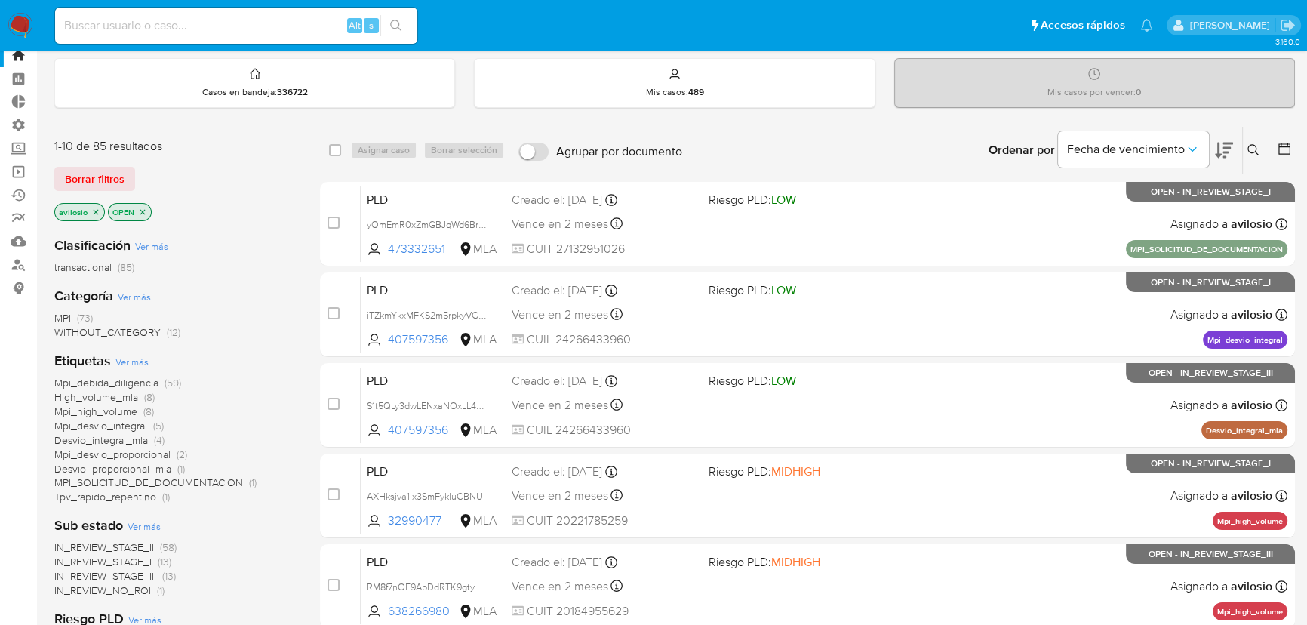
scroll to position [68, 0]
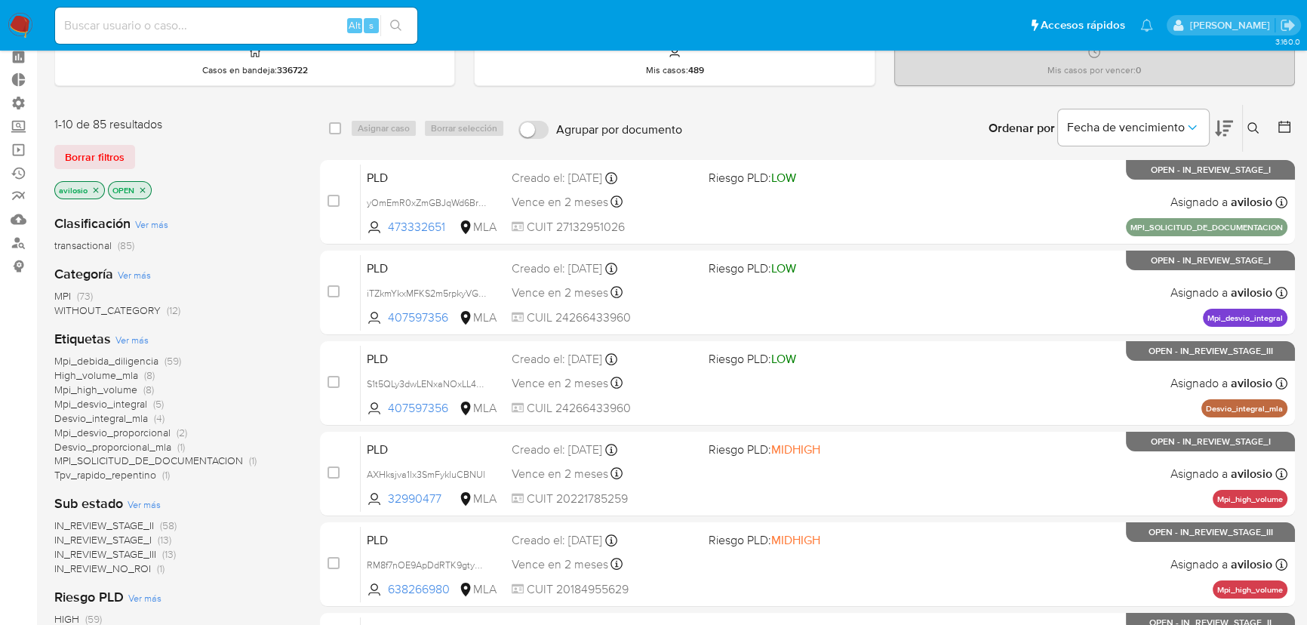
click at [69, 294] on span "MPI" at bounding box center [62, 295] width 17 height 15
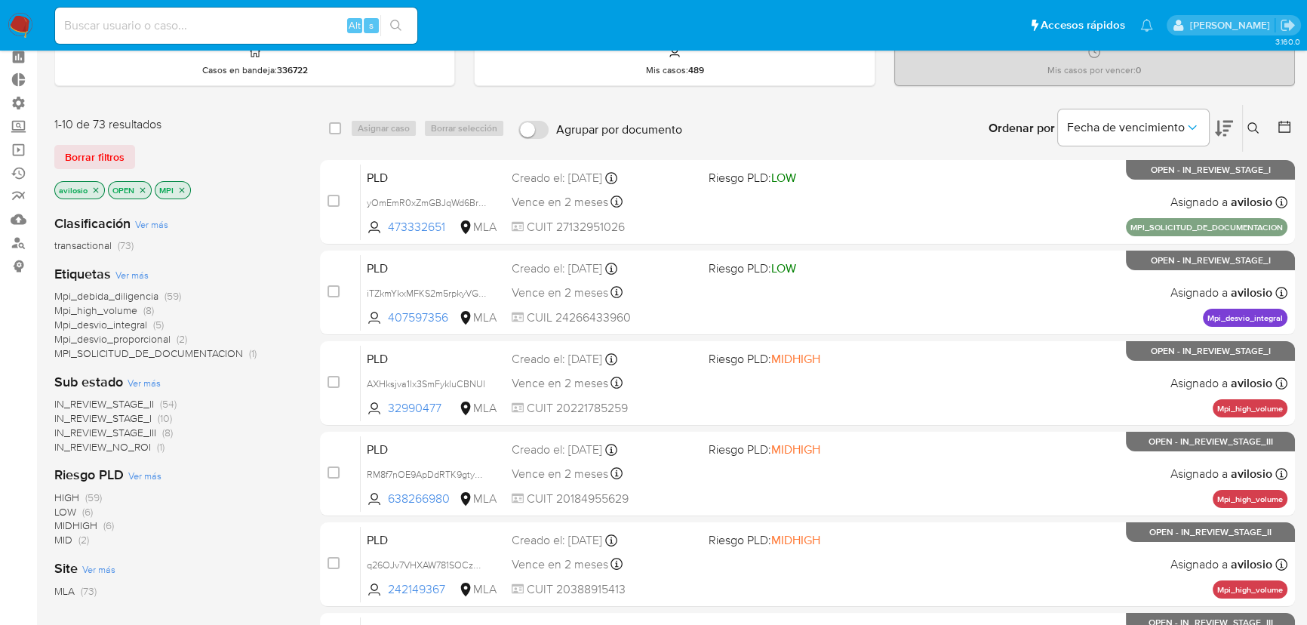
click at [94, 355] on span "MPI_SOLICITUD_DE_DOCUMENTACION" at bounding box center [148, 353] width 189 height 15
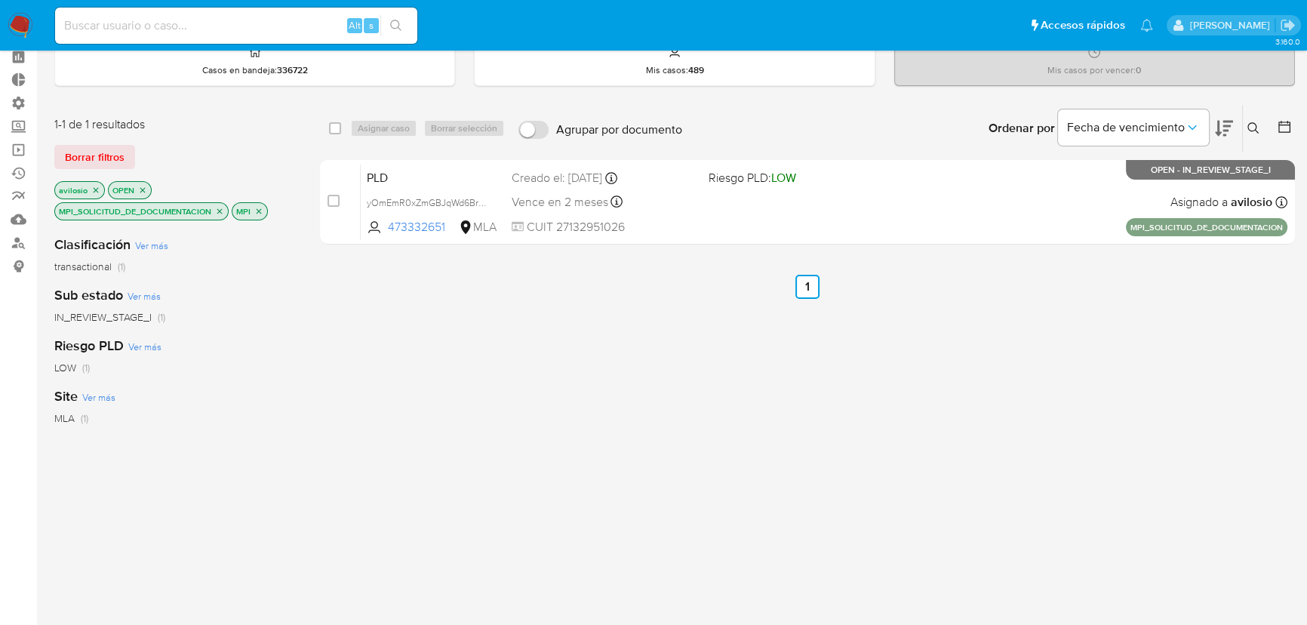
click at [220, 207] on icon "close-filter" at bounding box center [219, 211] width 9 height 9
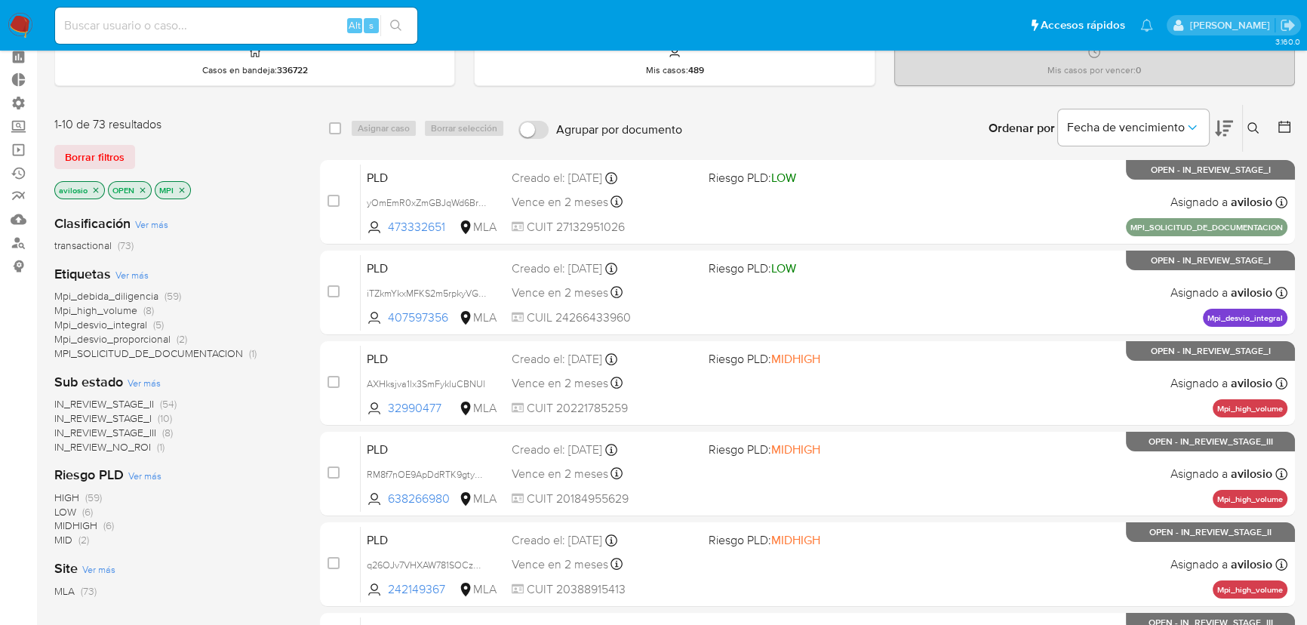
click at [143, 187] on icon "close-filter" at bounding box center [142, 189] width 5 height 5
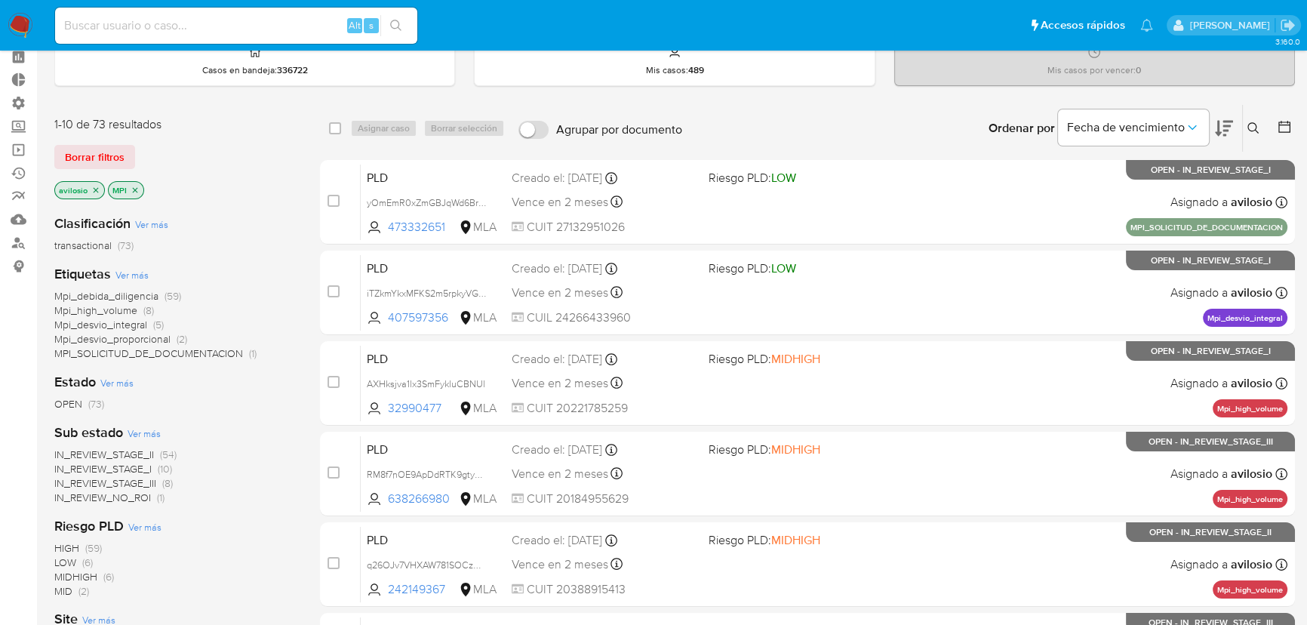
click at [98, 191] on icon "close-filter" at bounding box center [95, 190] width 9 height 9
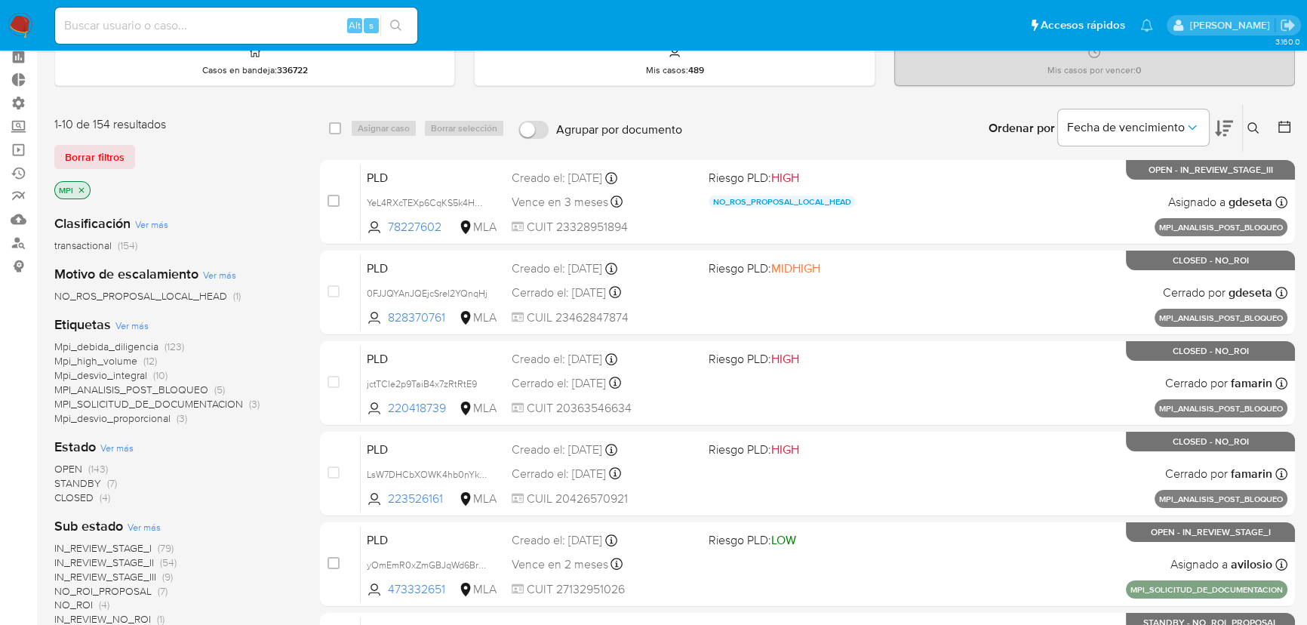
click at [82, 187] on icon "close-filter" at bounding box center [81, 189] width 5 height 5
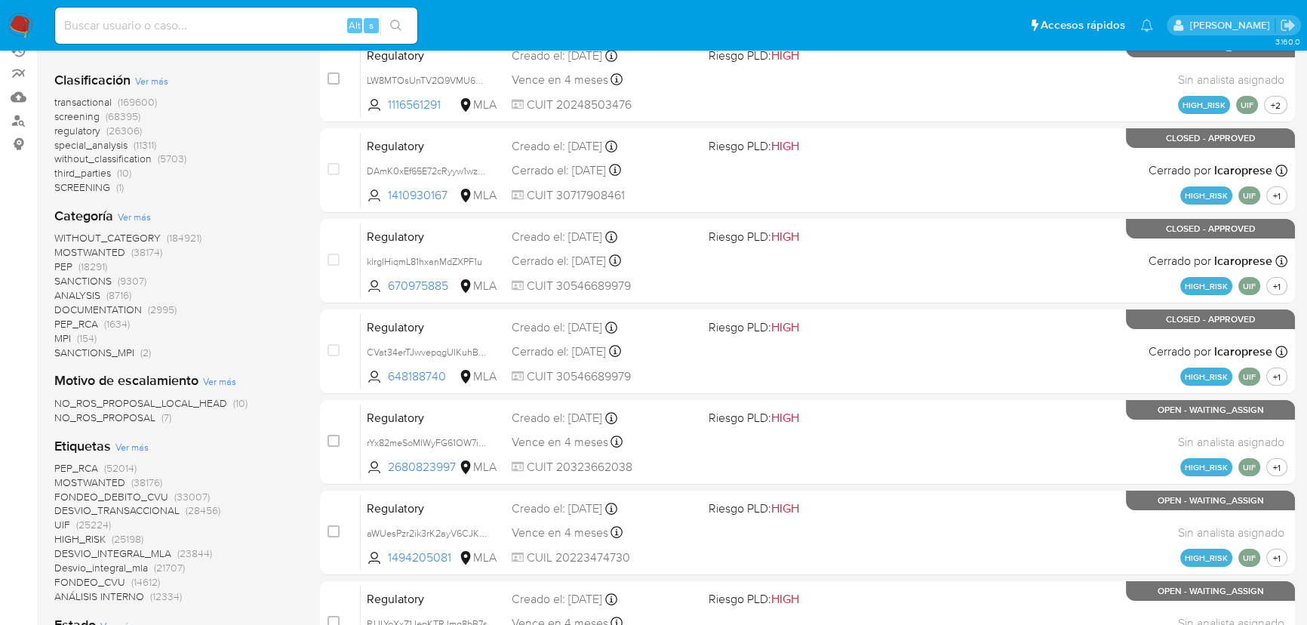
scroll to position [205, 0]
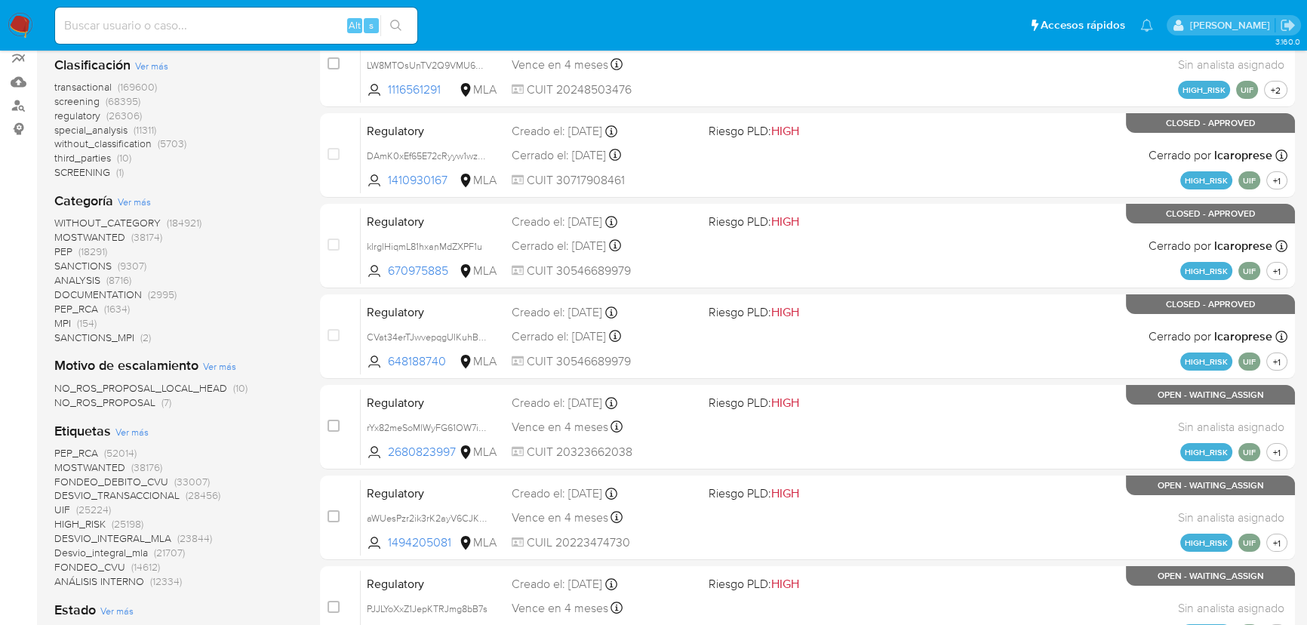
click at [111, 336] on span "SANCTIONS_MPI" at bounding box center [94, 337] width 80 height 15
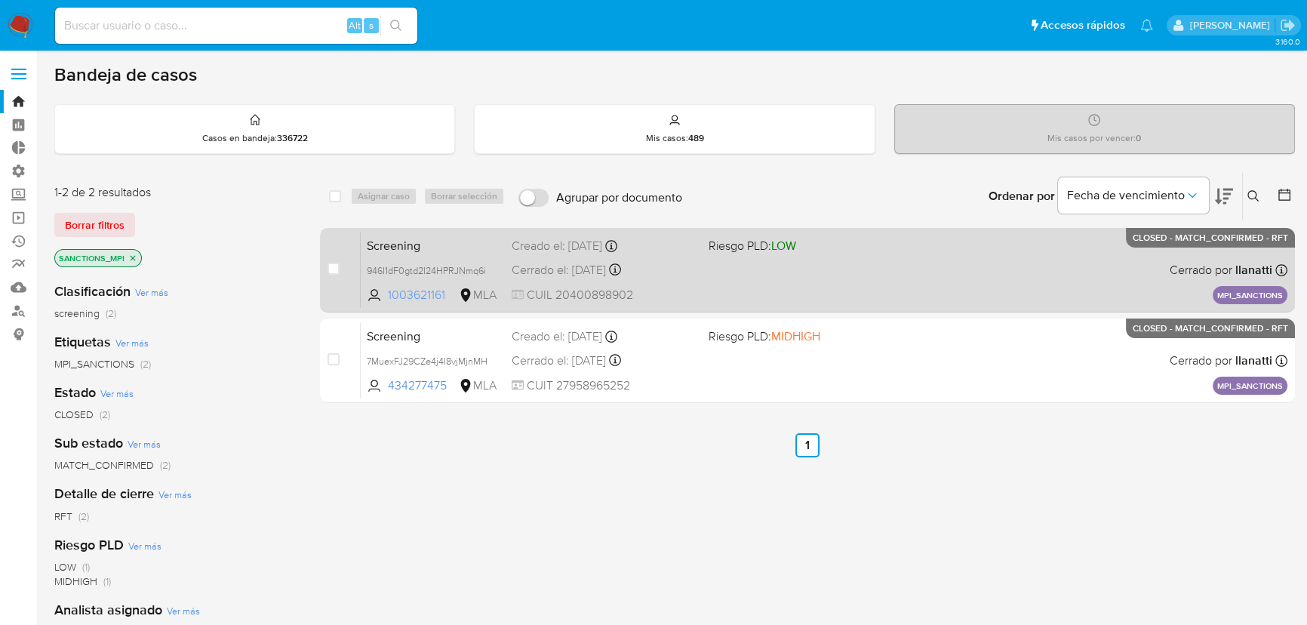
drag, startPoint x: 451, startPoint y: 294, endPoint x: 387, endPoint y: 293, distance: 63.4
click at [388, 293] on span "1003621161" at bounding box center [422, 295] width 68 height 17
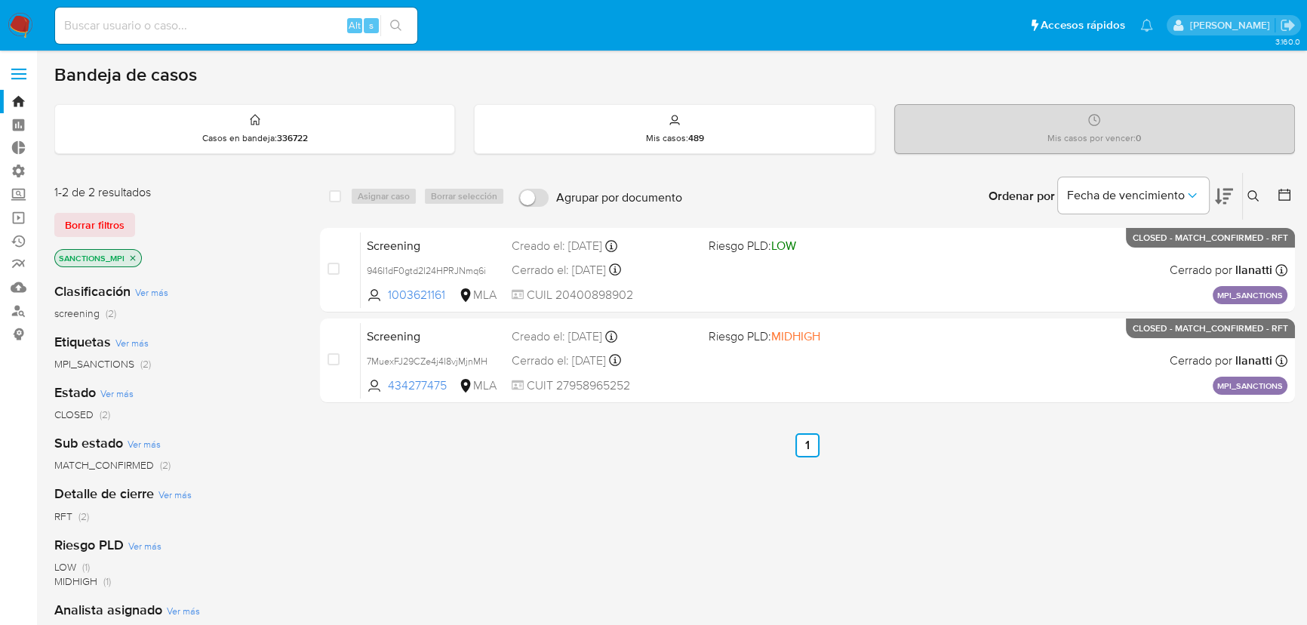
click at [234, 23] on input at bounding box center [236, 26] width 362 height 20
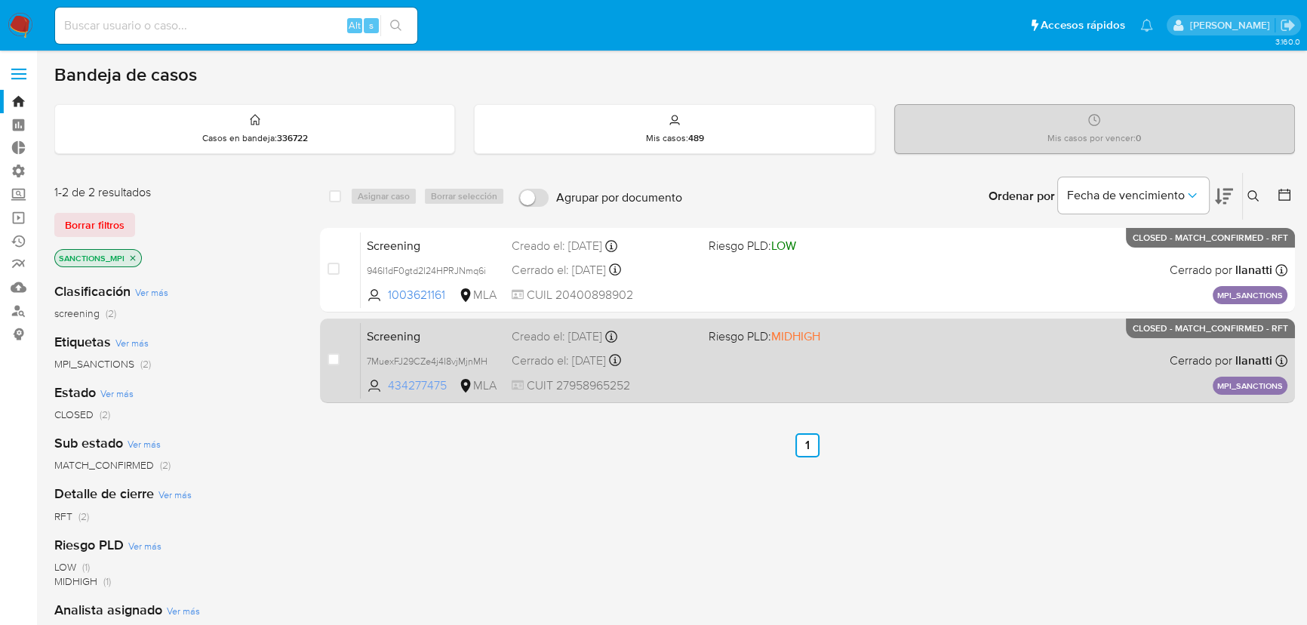
drag, startPoint x: 444, startPoint y: 383, endPoint x: 379, endPoint y: 384, distance: 65.7
click at [379, 384] on span "434277475 MLA" at bounding box center [433, 385] width 133 height 17
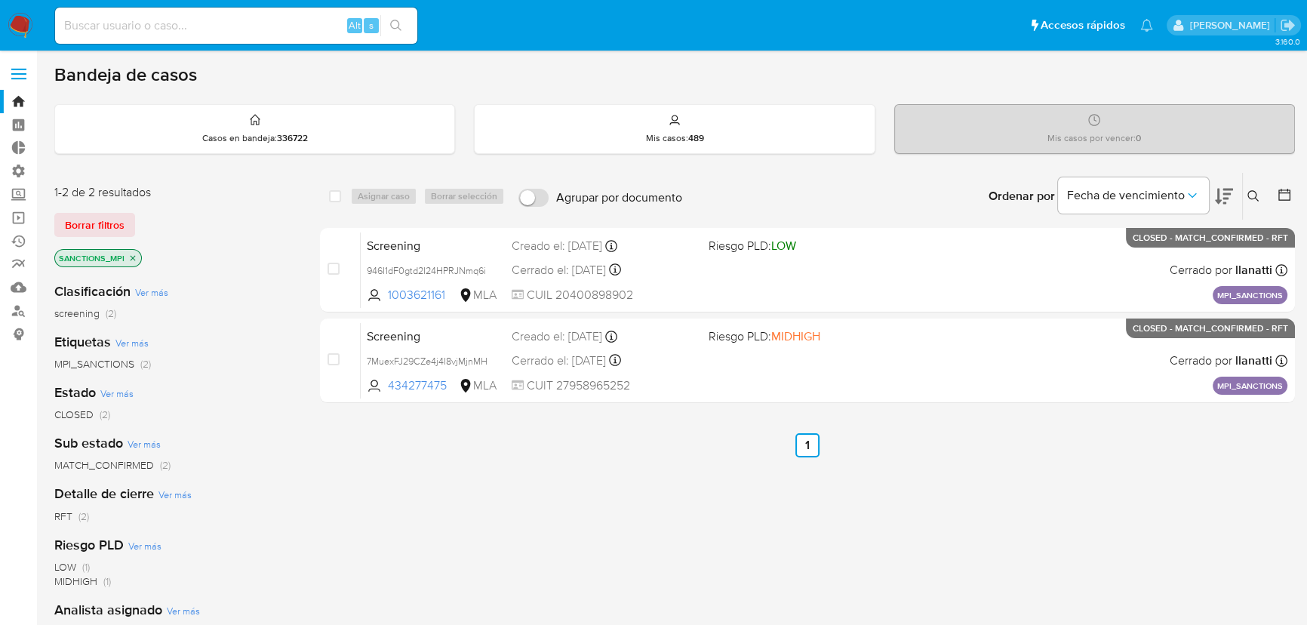
click at [171, 27] on input at bounding box center [236, 26] width 362 height 20
paste input "434277475"
type input "434277475"
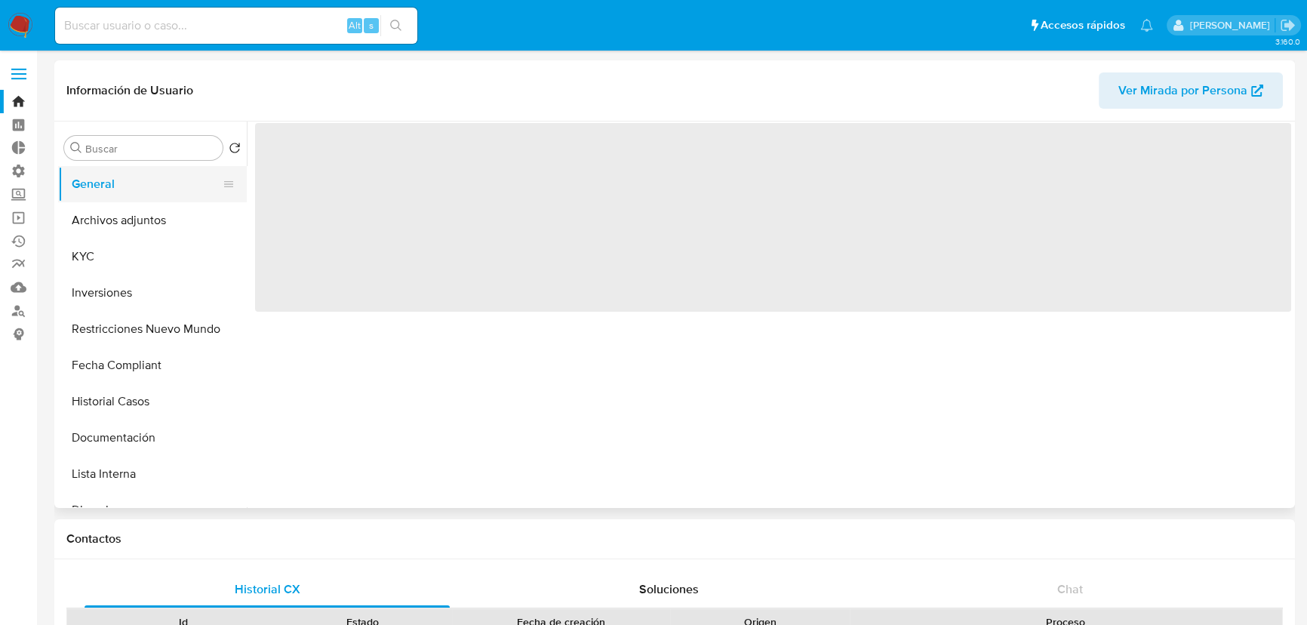
select select "10"
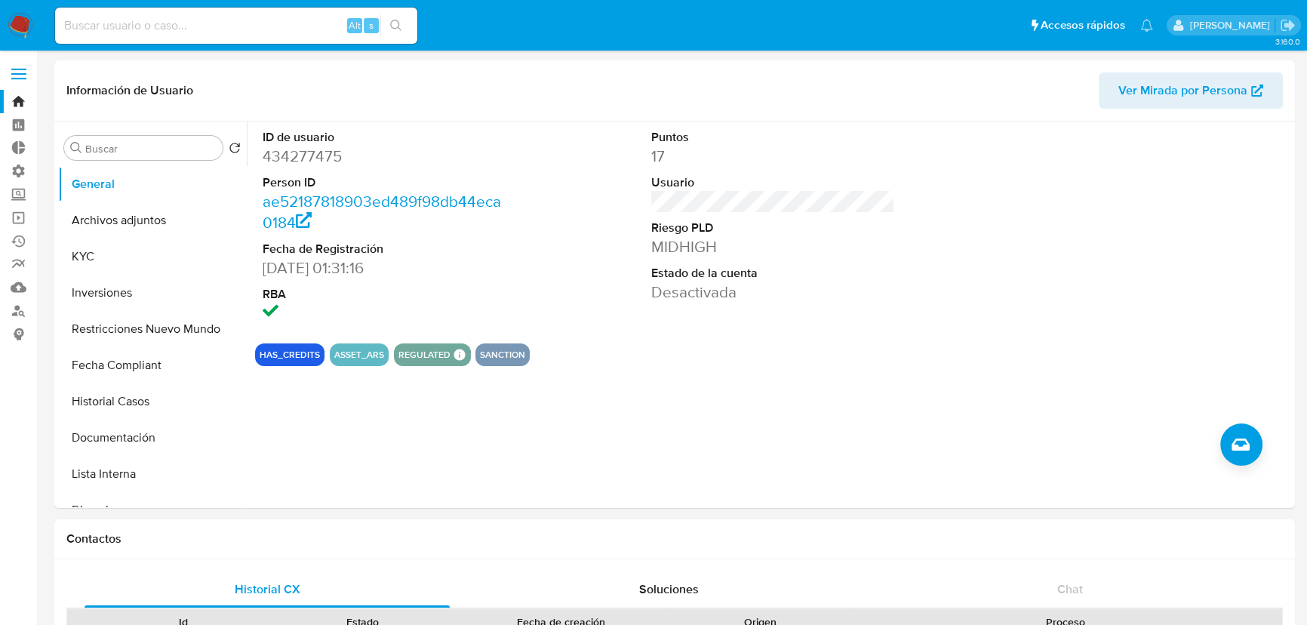
click at [23, 25] on img at bounding box center [21, 26] width 26 height 26
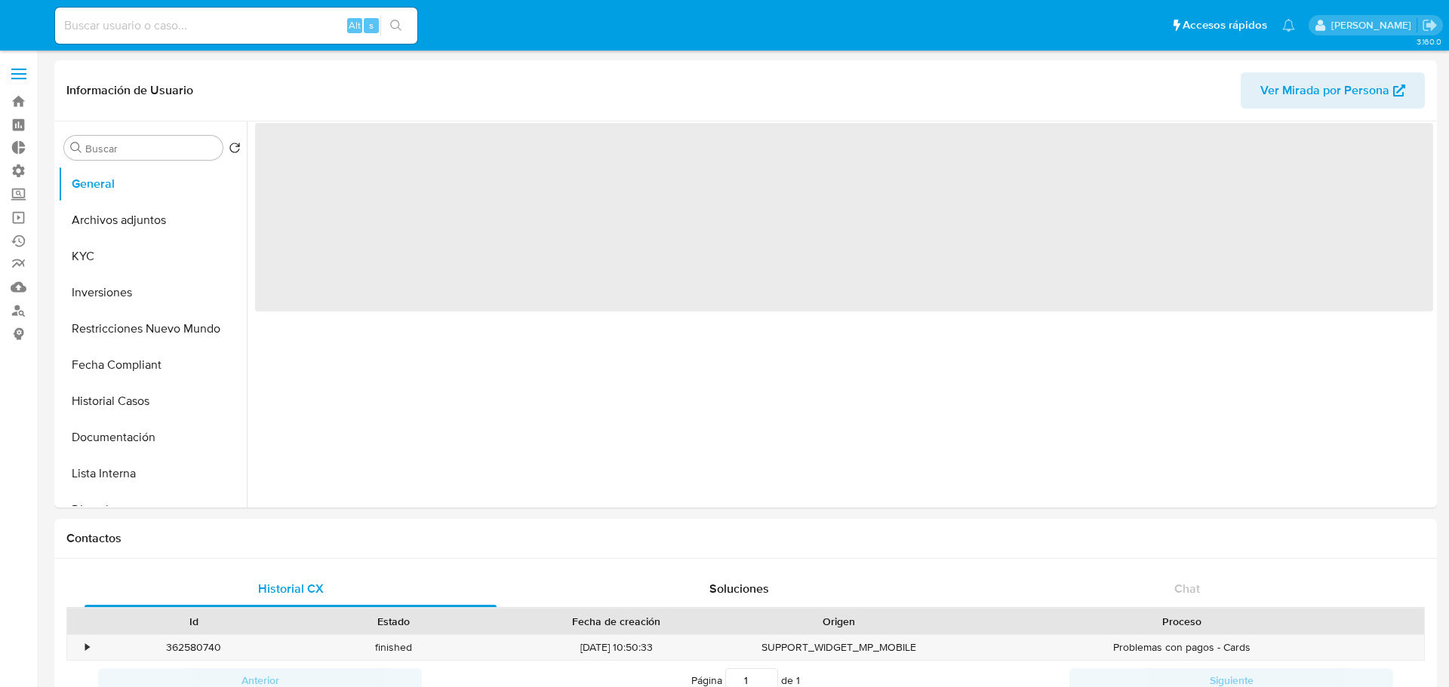
select select "10"
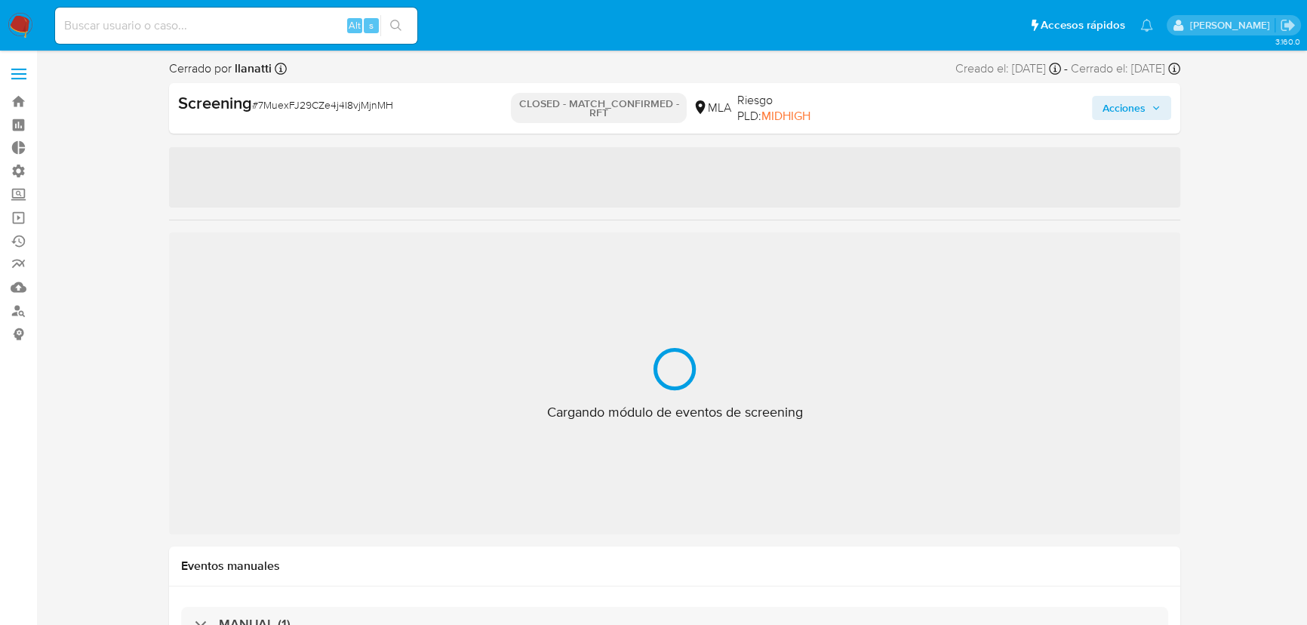
select select "10"
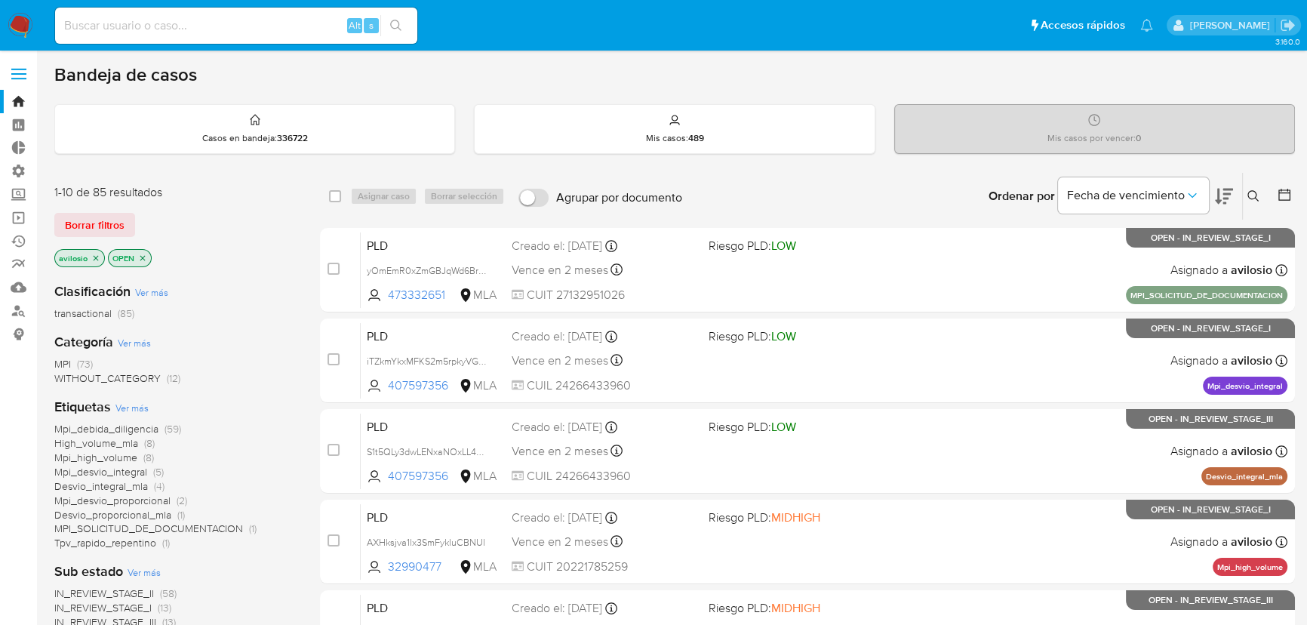
click at [98, 254] on icon "close-filter" at bounding box center [95, 258] width 9 height 9
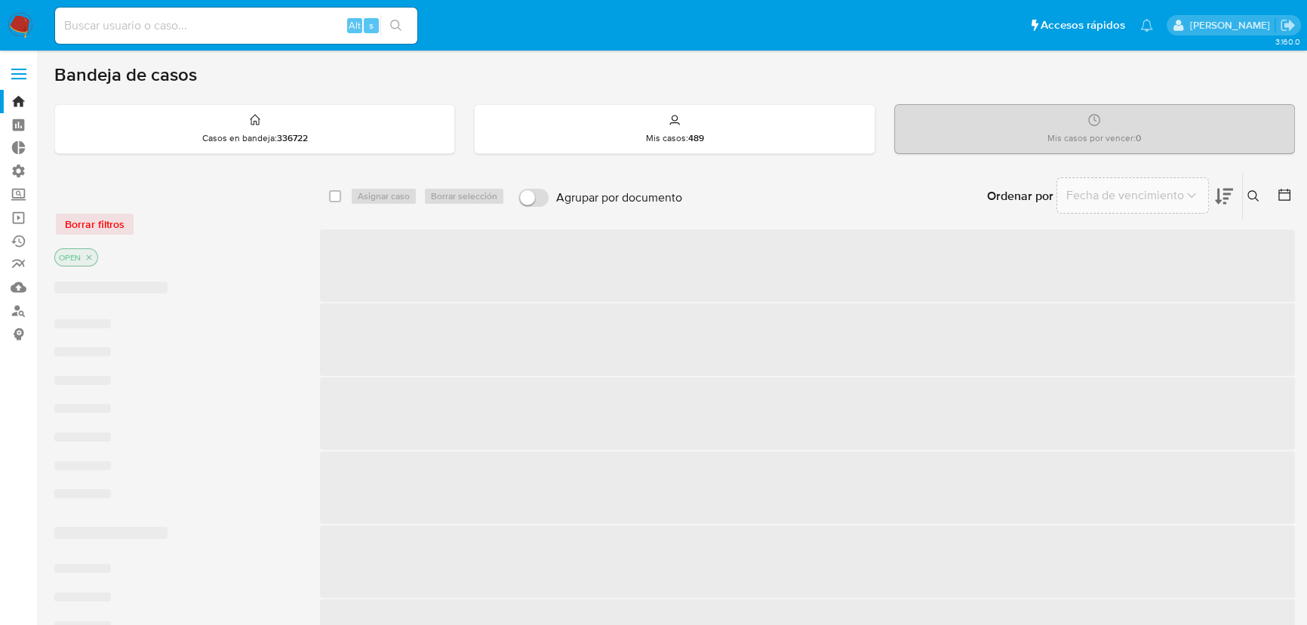
click at [106, 226] on span "Borrar filtros" at bounding box center [95, 224] width 60 height 21
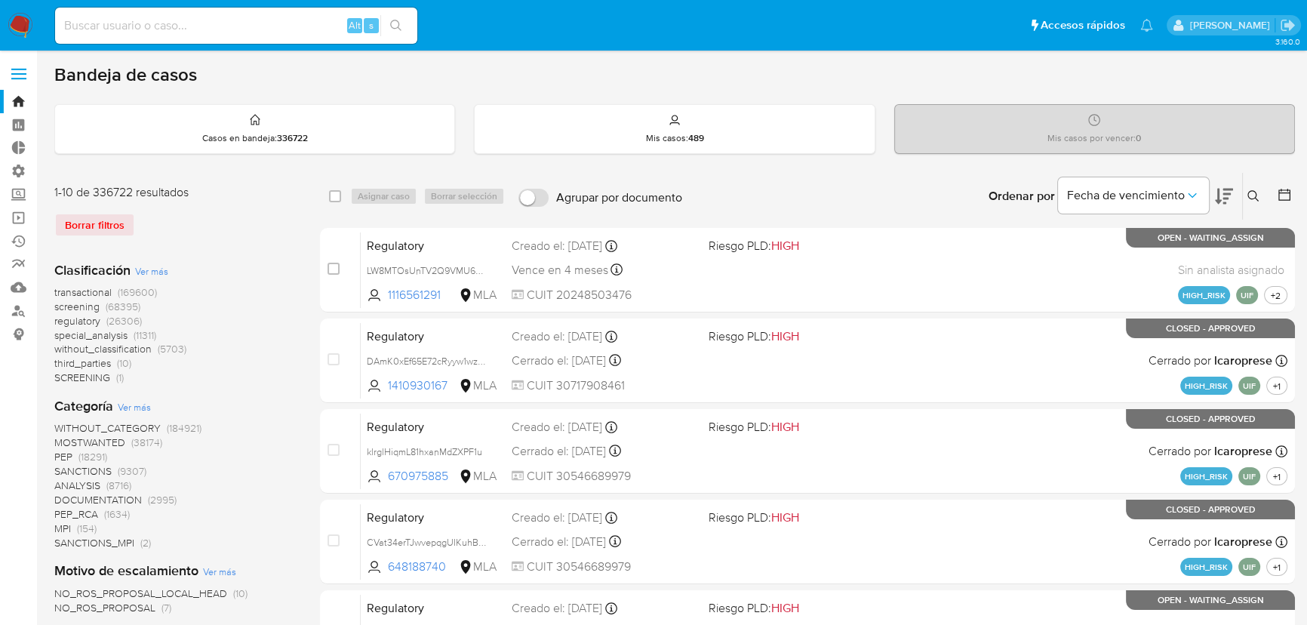
click at [204, 22] on input at bounding box center [236, 26] width 362 height 20
paste input "1003621161"
type input "1003621161"
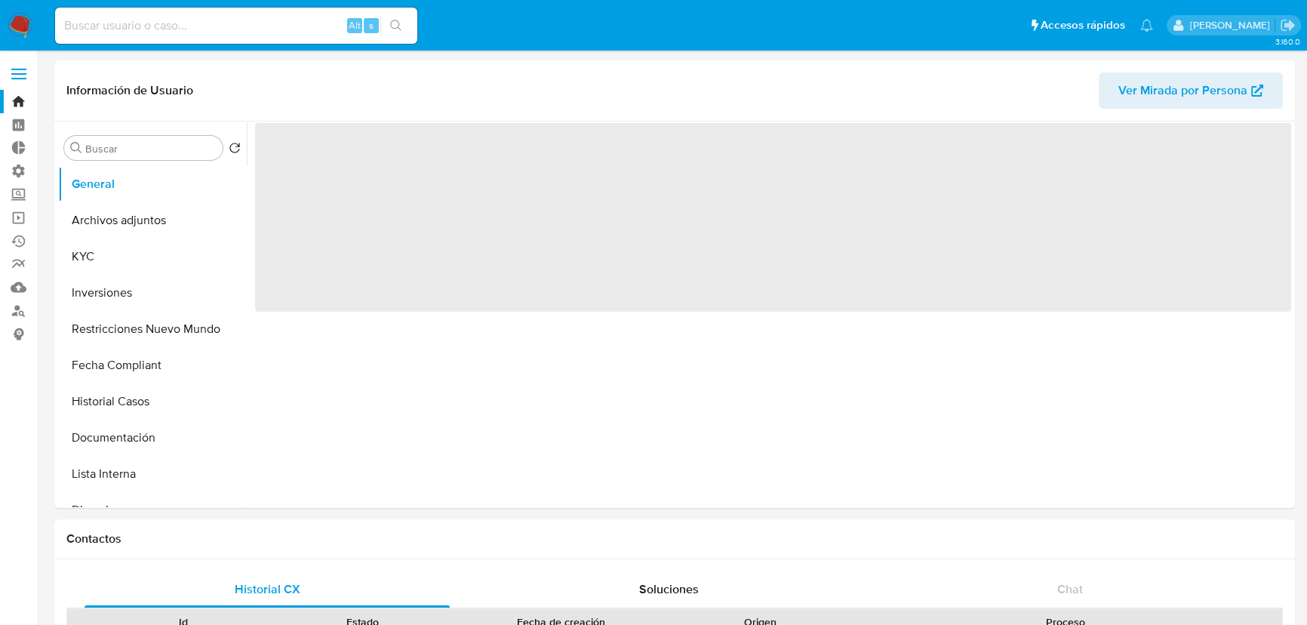
select select "10"
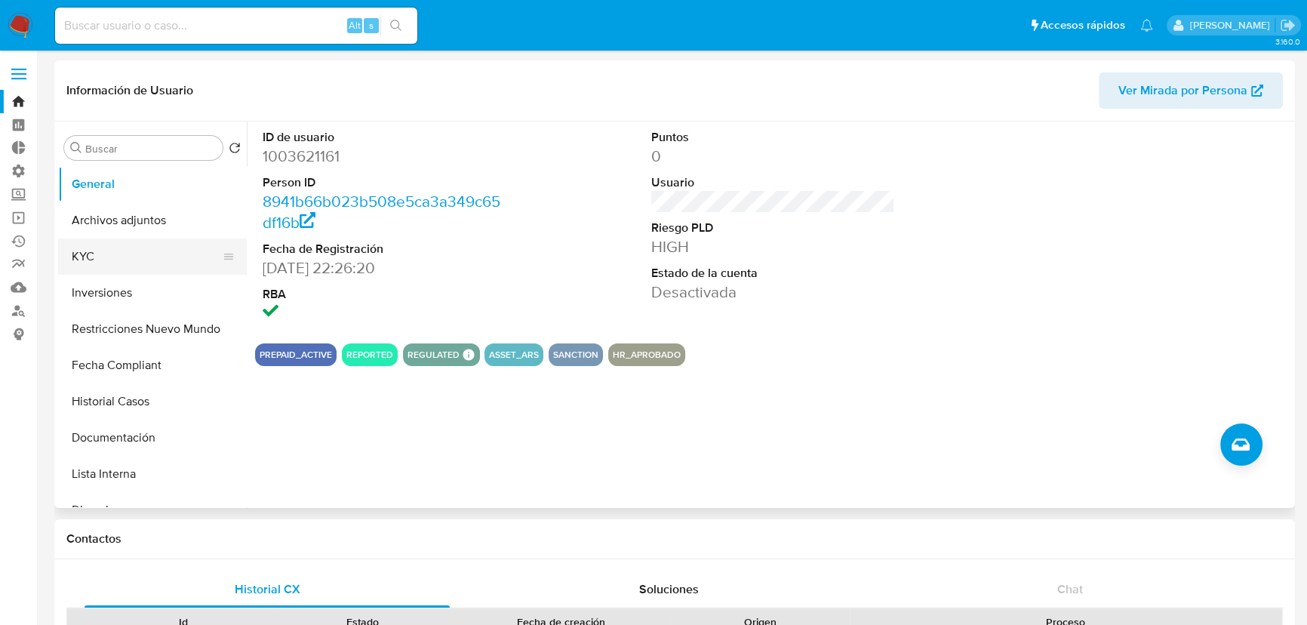
click at [127, 261] on button "KYC" at bounding box center [146, 256] width 177 height 36
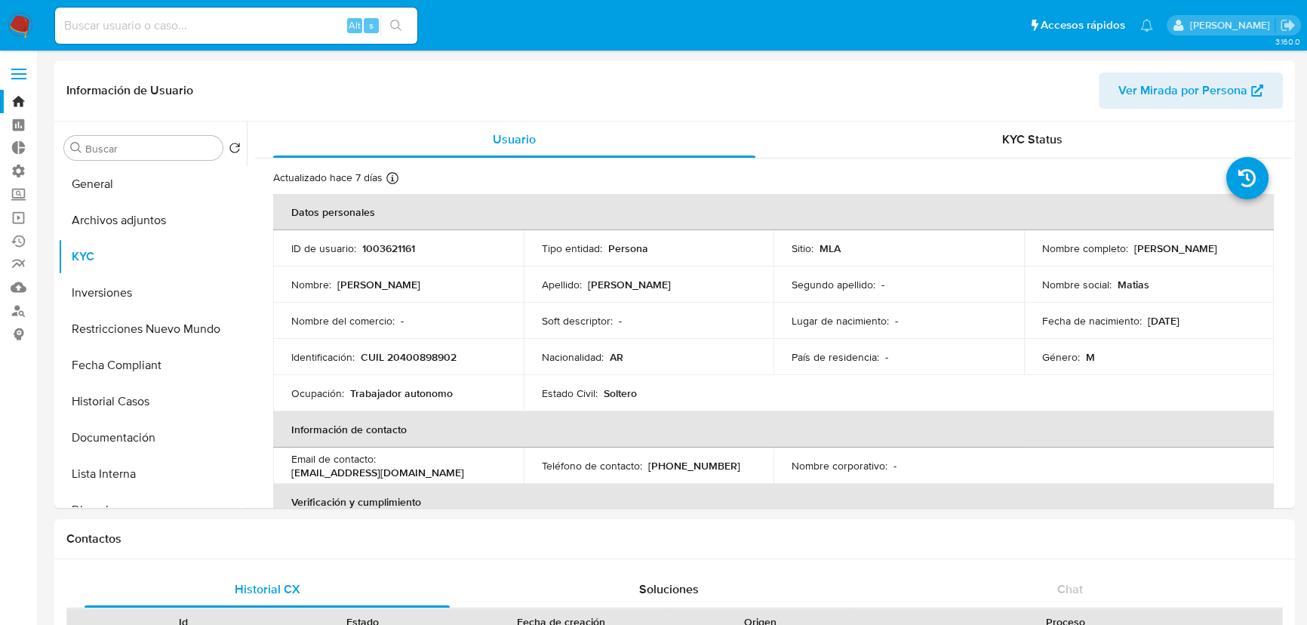
click at [23, 18] on img at bounding box center [21, 26] width 26 height 26
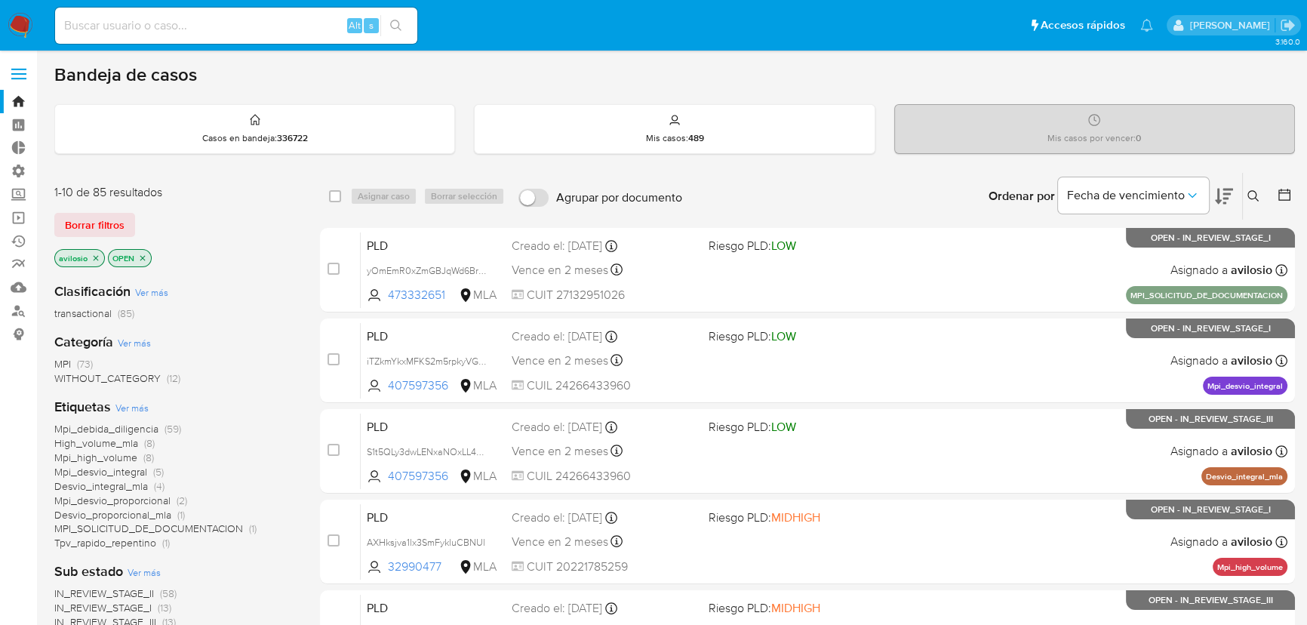
click at [97, 257] on icon "close-filter" at bounding box center [95, 258] width 9 height 9
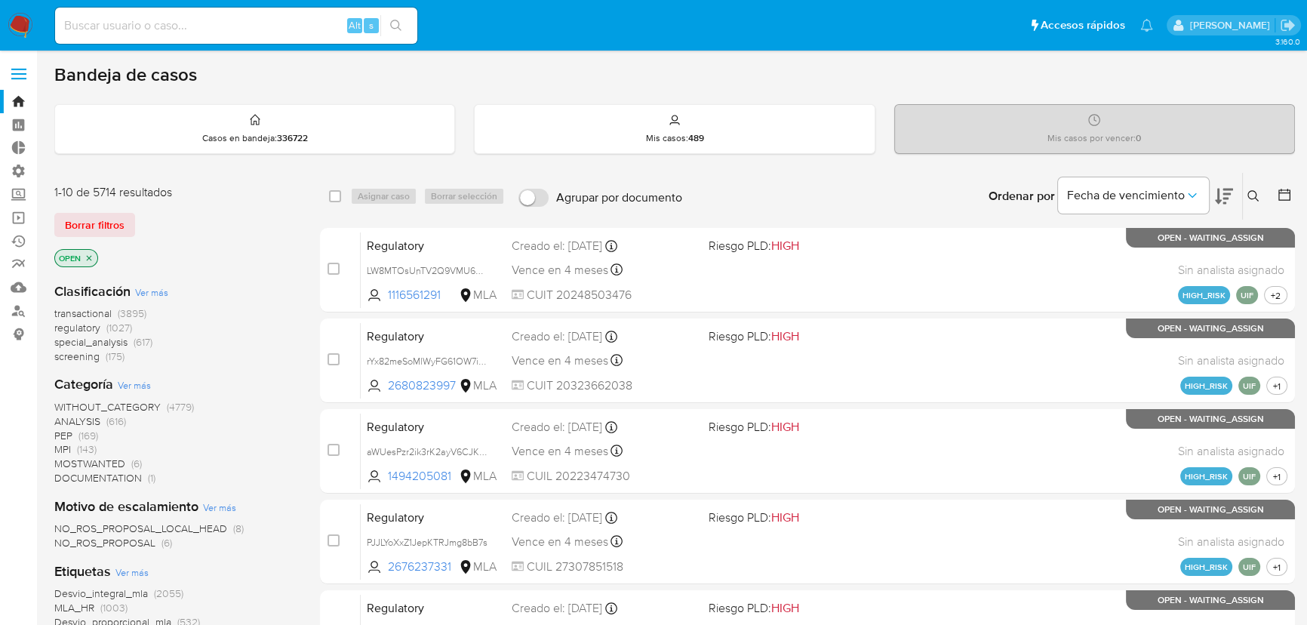
click at [91, 257] on icon "close-filter" at bounding box center [89, 258] width 9 height 9
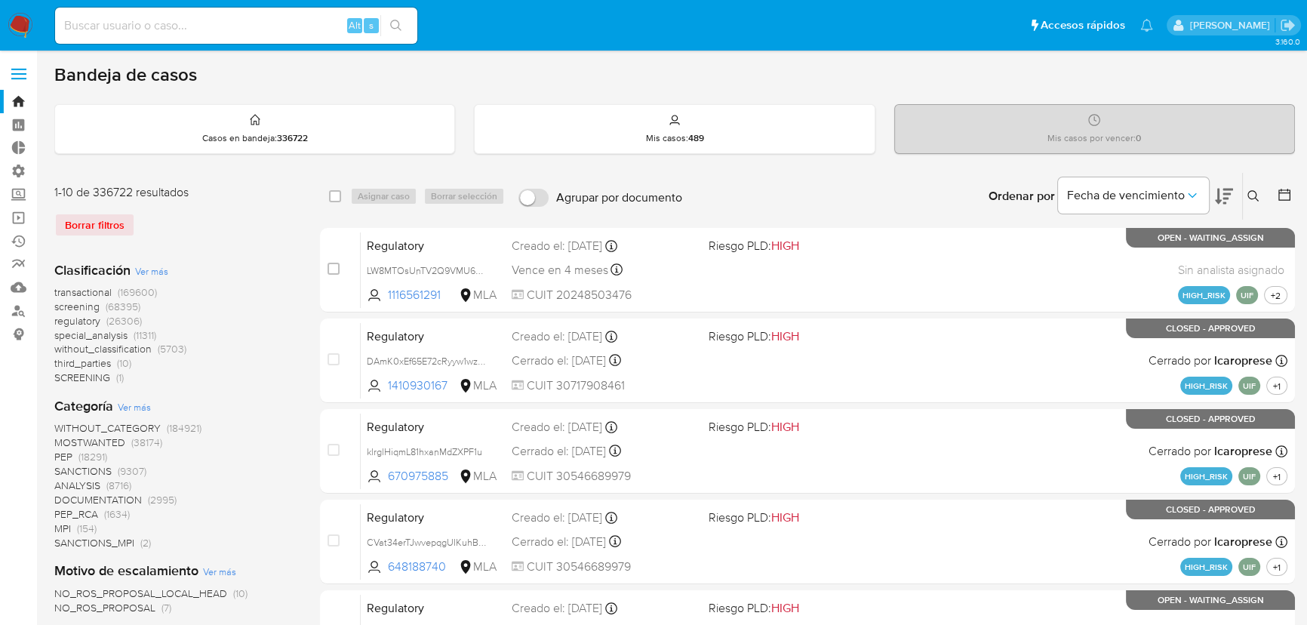
click at [76, 309] on span "screening" at bounding box center [76, 306] width 45 height 15
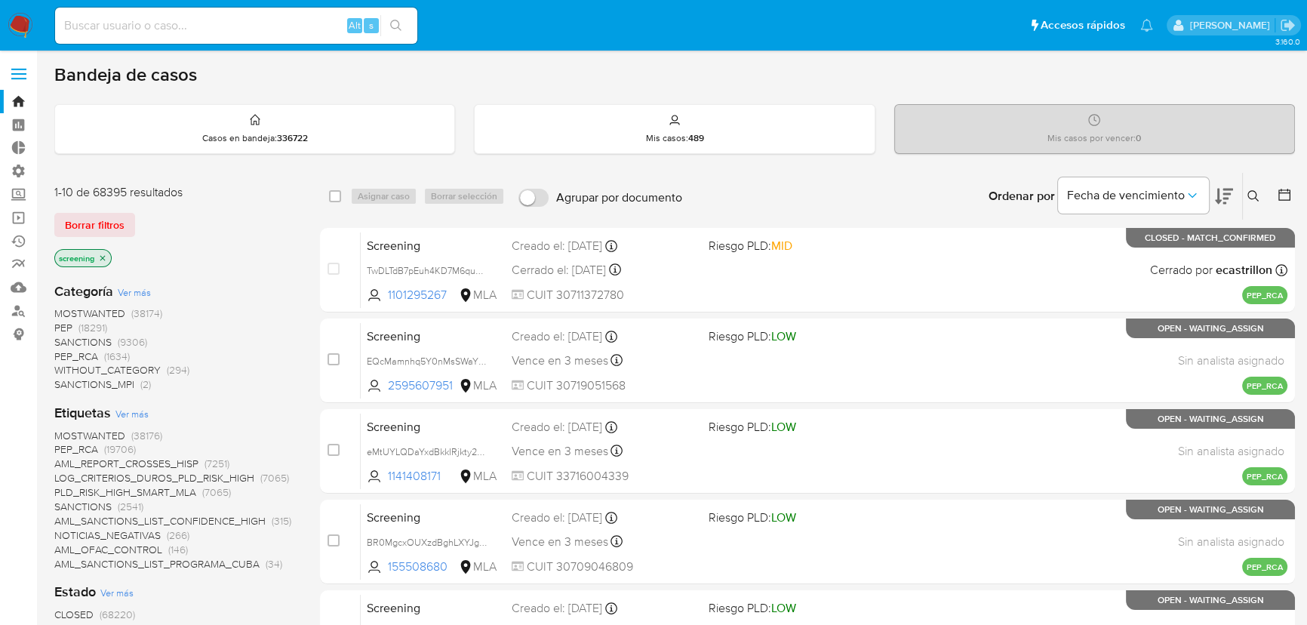
click at [111, 377] on span "SANCTIONS_MPI" at bounding box center [94, 384] width 80 height 15
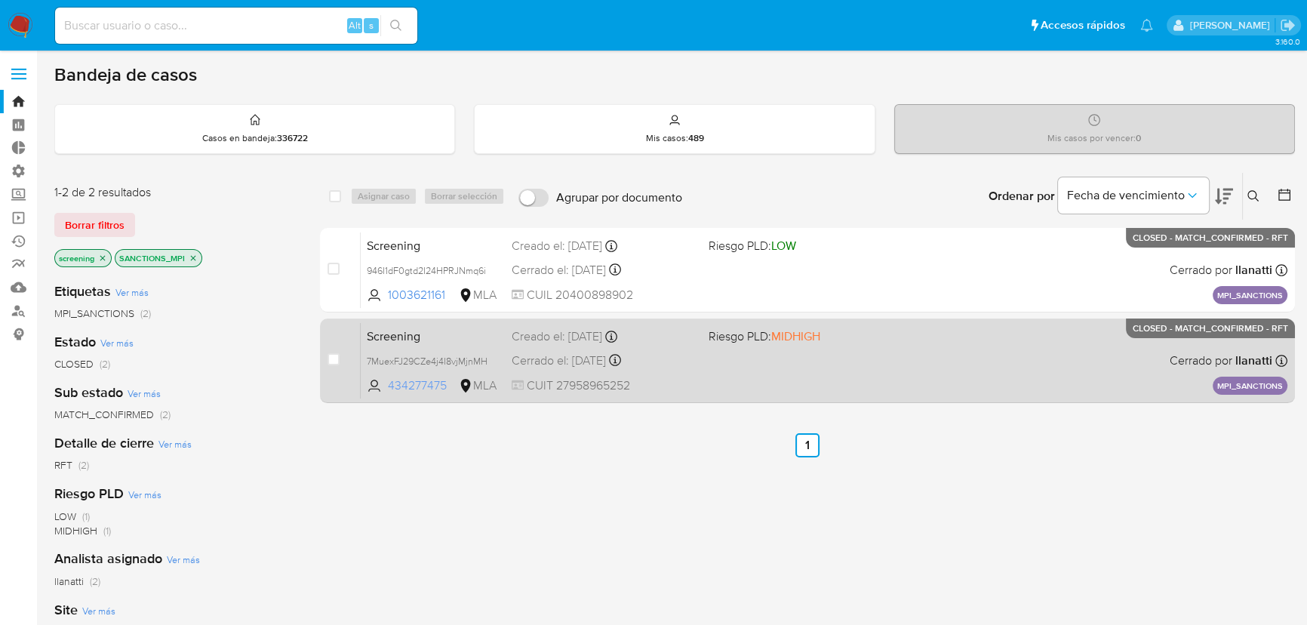
click at [413, 387] on span "434277475" at bounding box center [422, 385] width 68 height 17
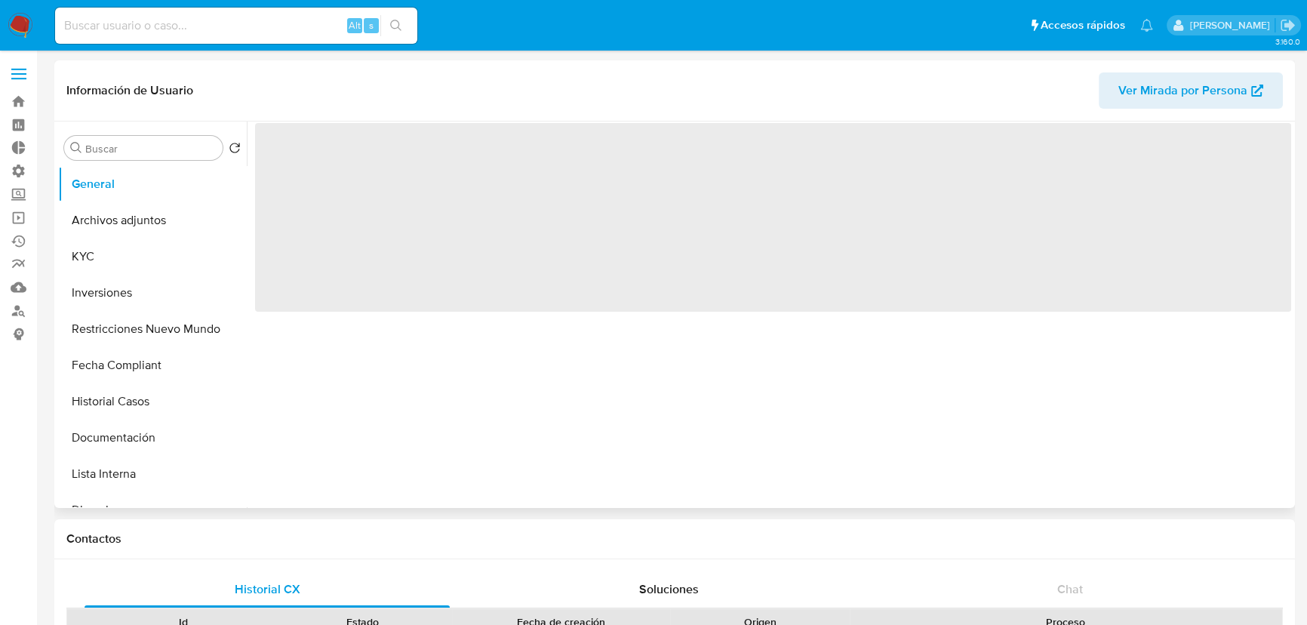
select select "10"
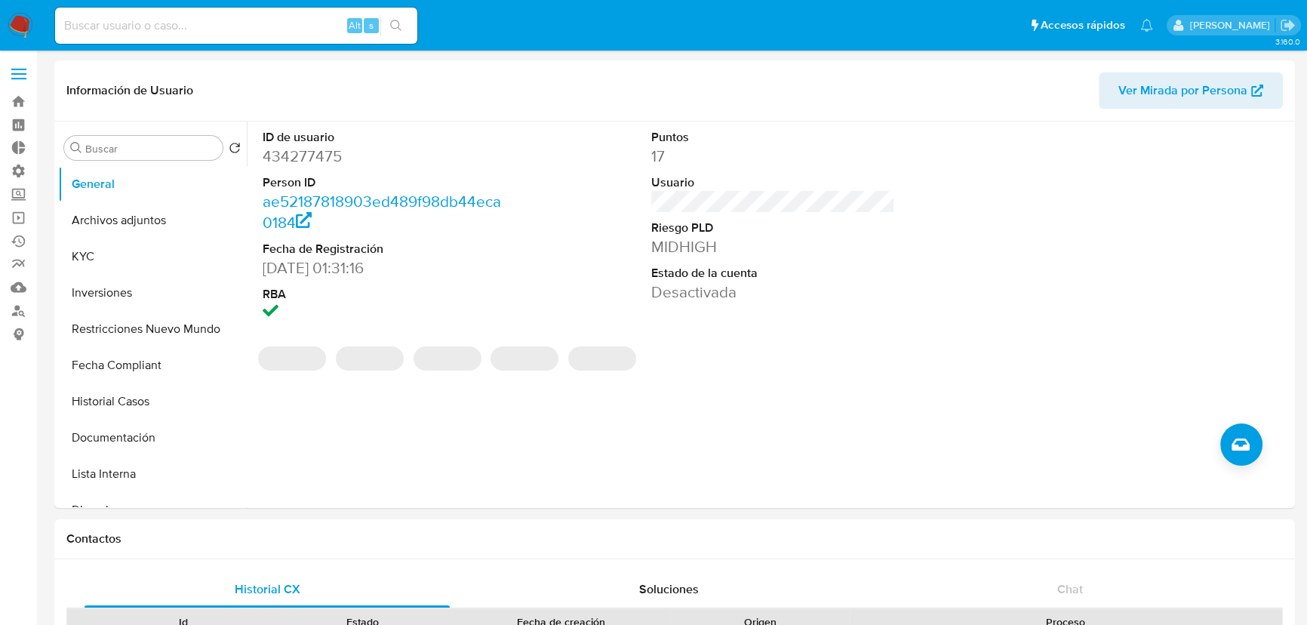
drag, startPoint x: 151, startPoint y: 221, endPoint x: 918, endPoint y: 183, distance: 767.6
click at [153, 221] on button "Archivos adjuntos" at bounding box center [152, 220] width 189 height 36
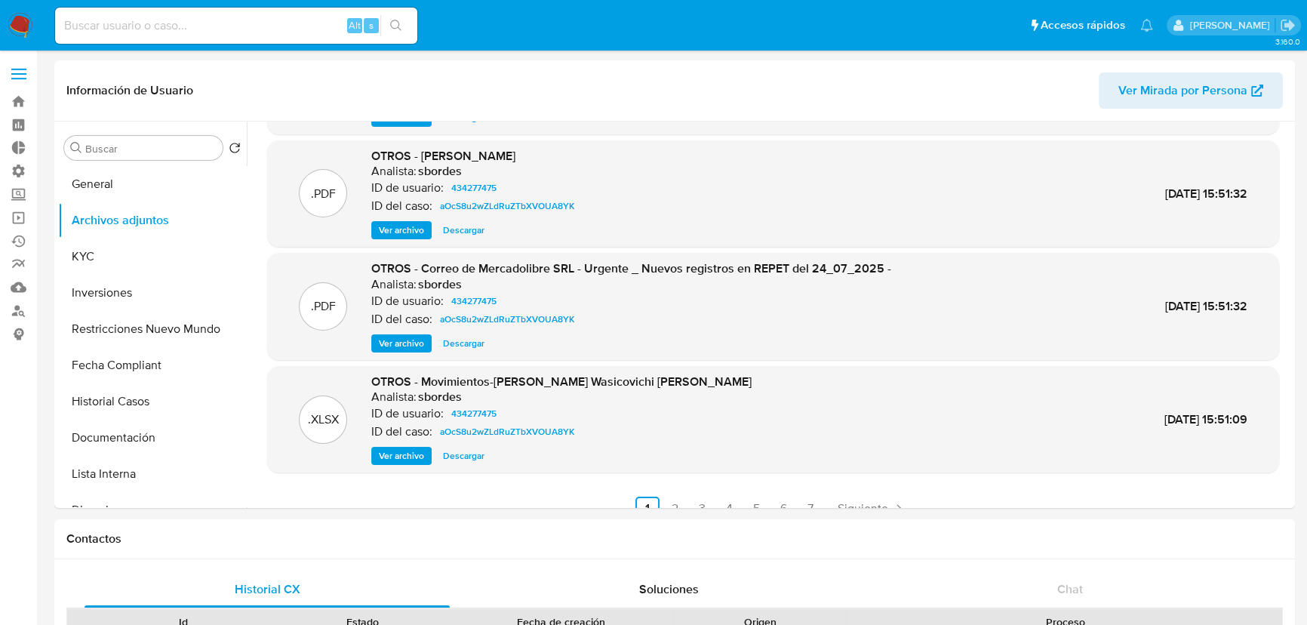
scroll to position [127, 0]
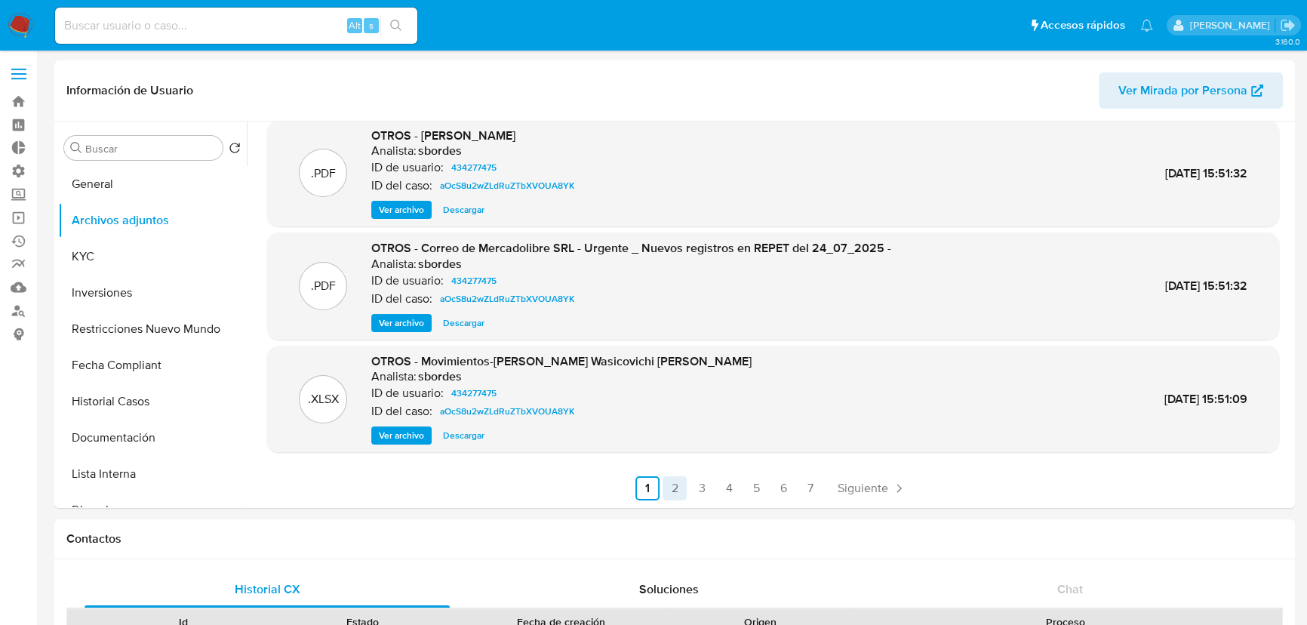
click at [672, 480] on link "2" at bounding box center [675, 488] width 24 height 24
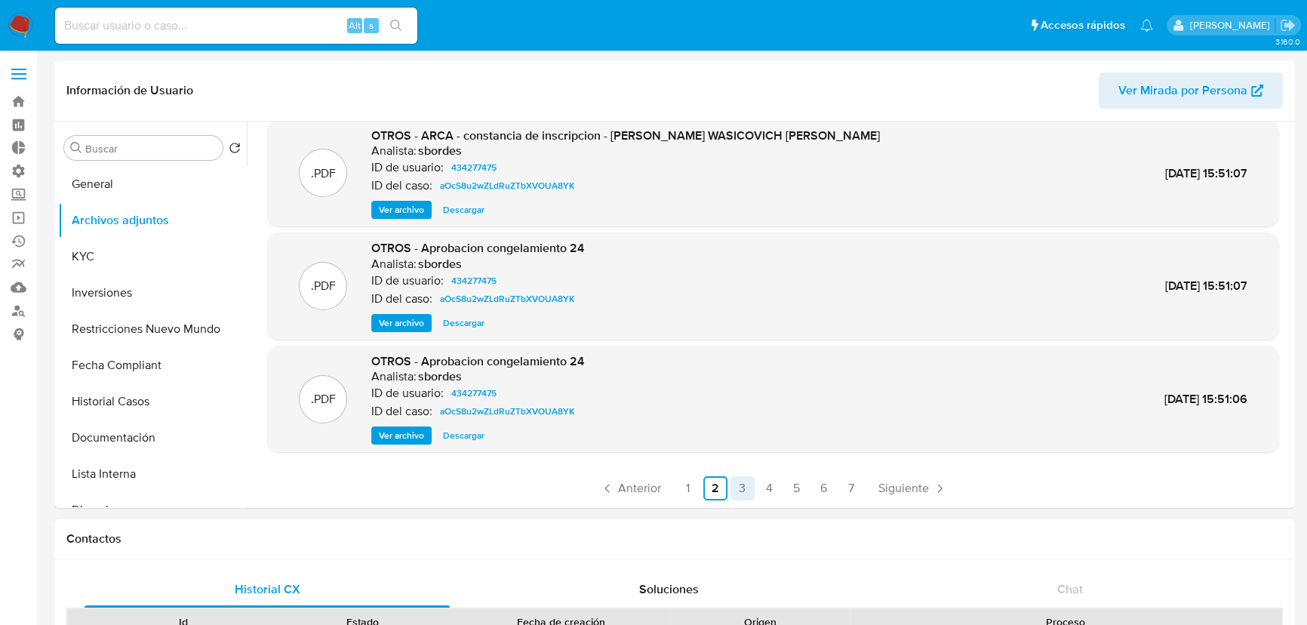
click at [740, 493] on link "3" at bounding box center [742, 488] width 24 height 24
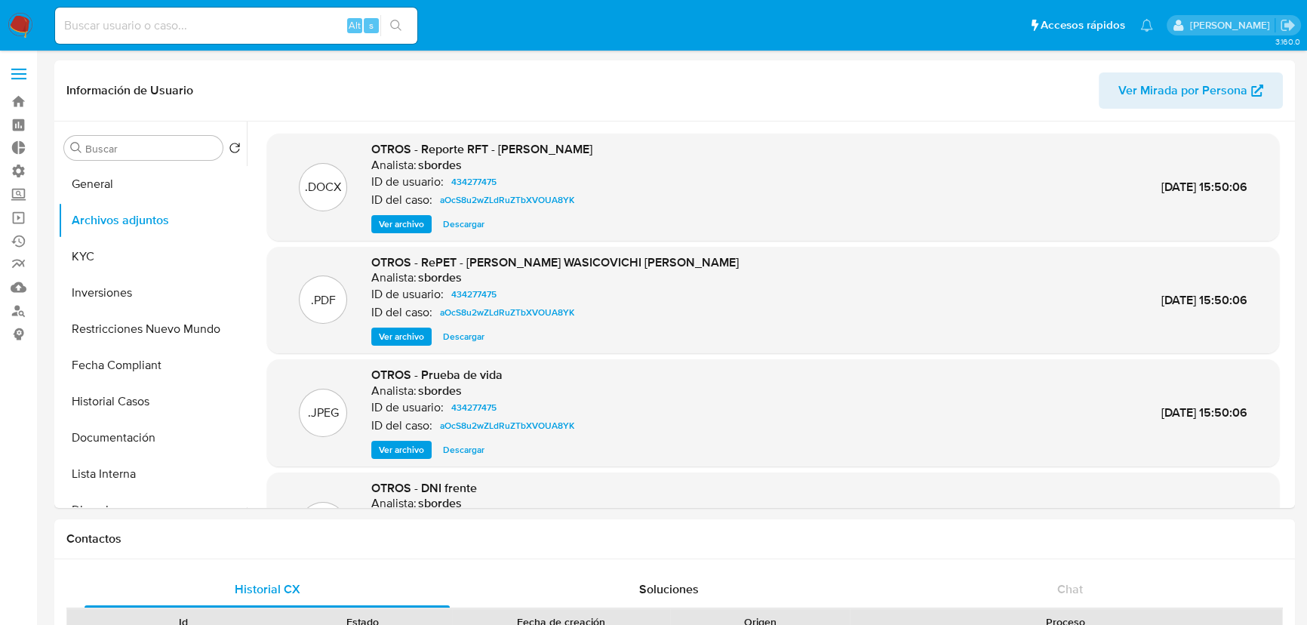
click at [472, 225] on span "Descargar" at bounding box center [464, 224] width 42 height 15
